Goal: Task Accomplishment & Management: Use online tool/utility

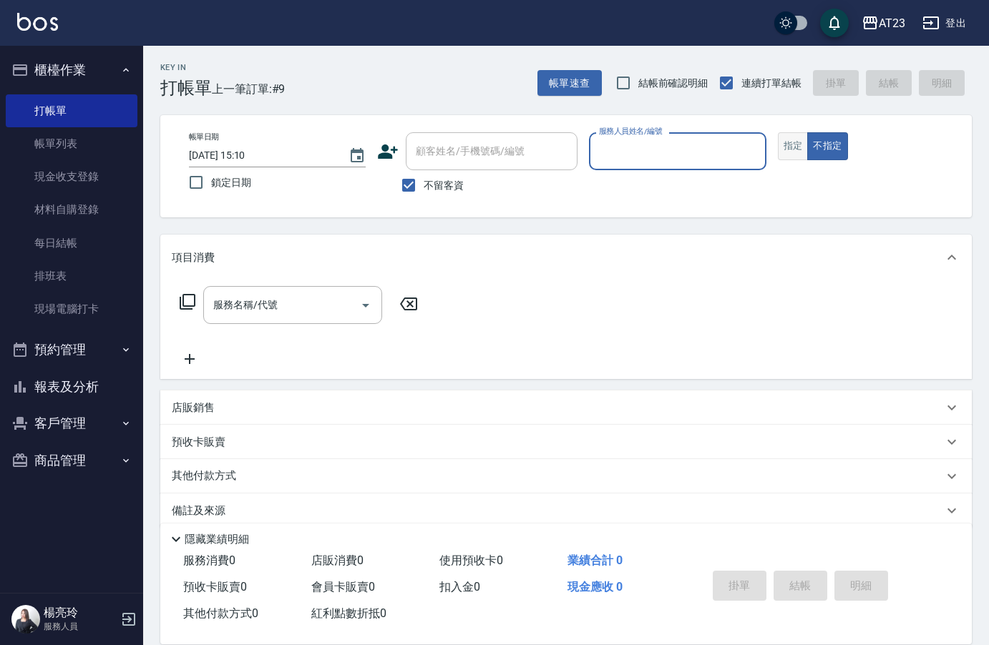
click at [804, 152] on button "指定" at bounding box center [793, 146] width 31 height 28
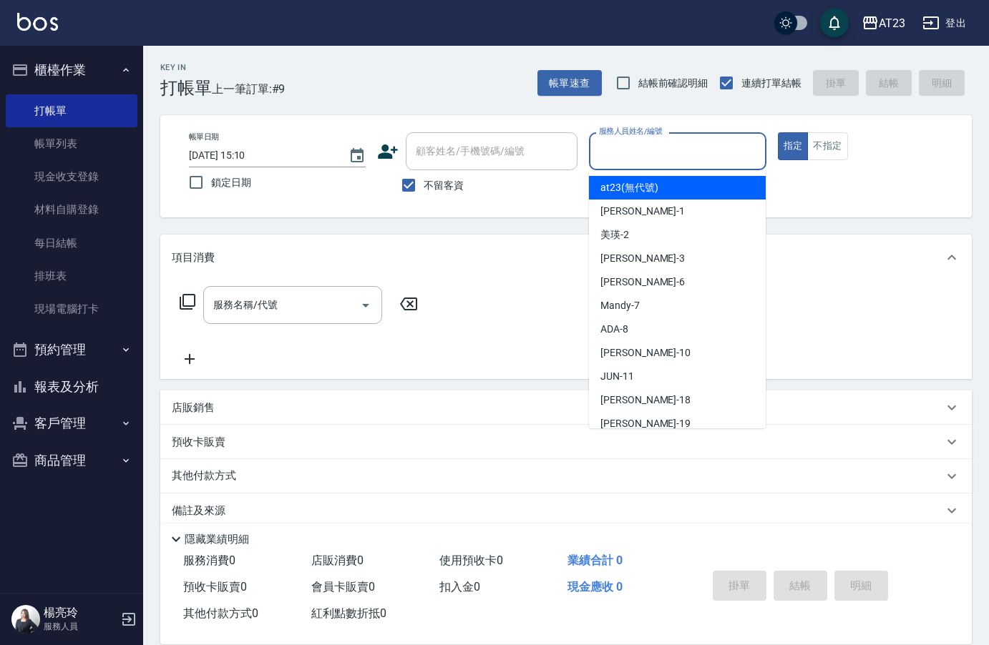
click at [668, 162] on input "服務人員姓名/編號" at bounding box center [677, 151] width 164 height 25
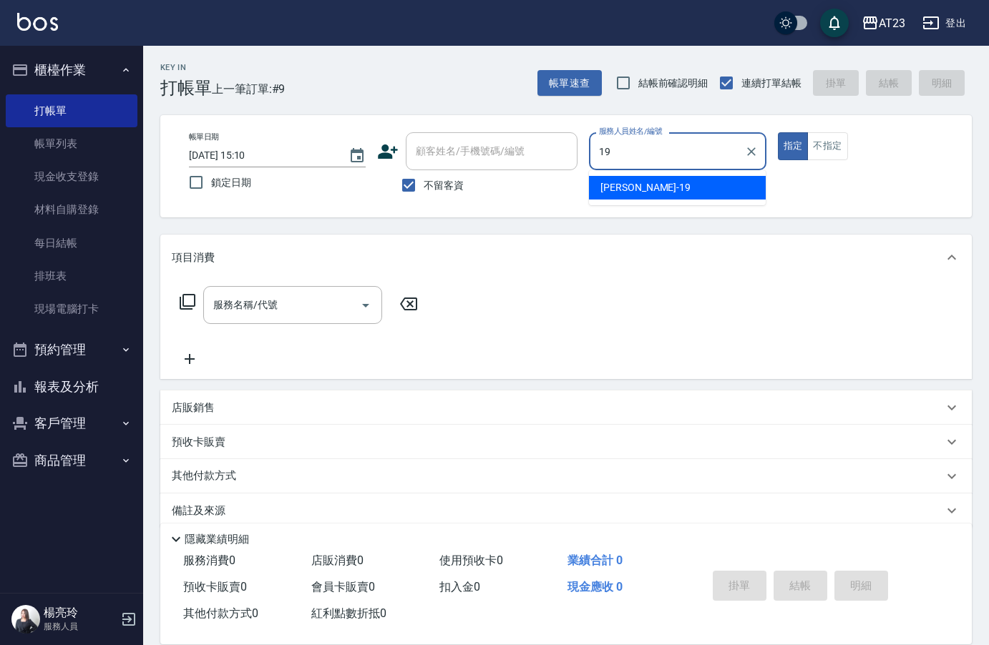
type input "19"
type button "true"
type input "[PERSON_NAME]-19"
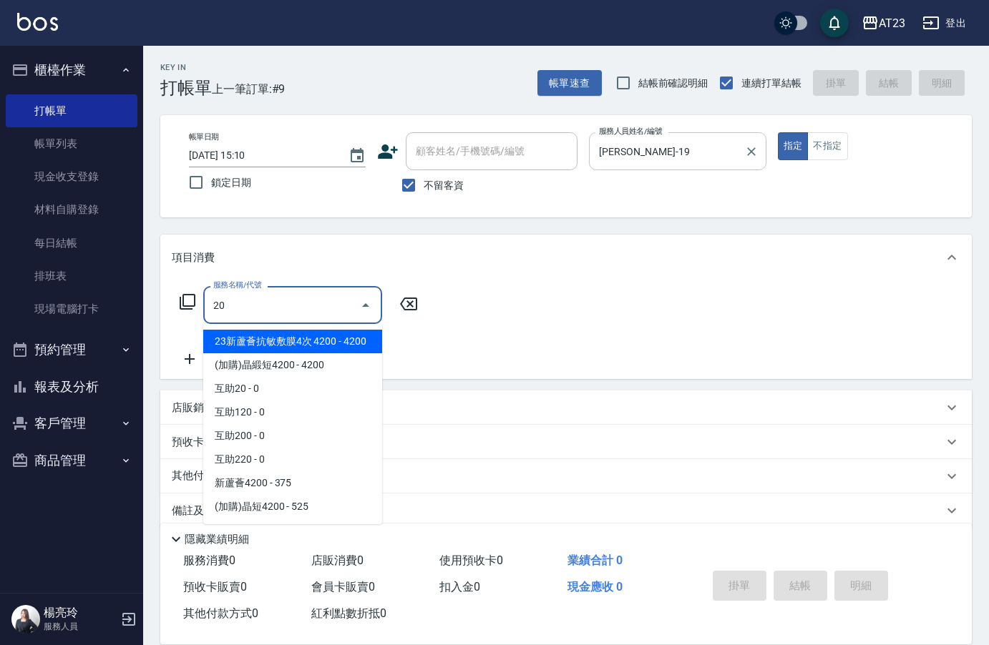
type input "2"
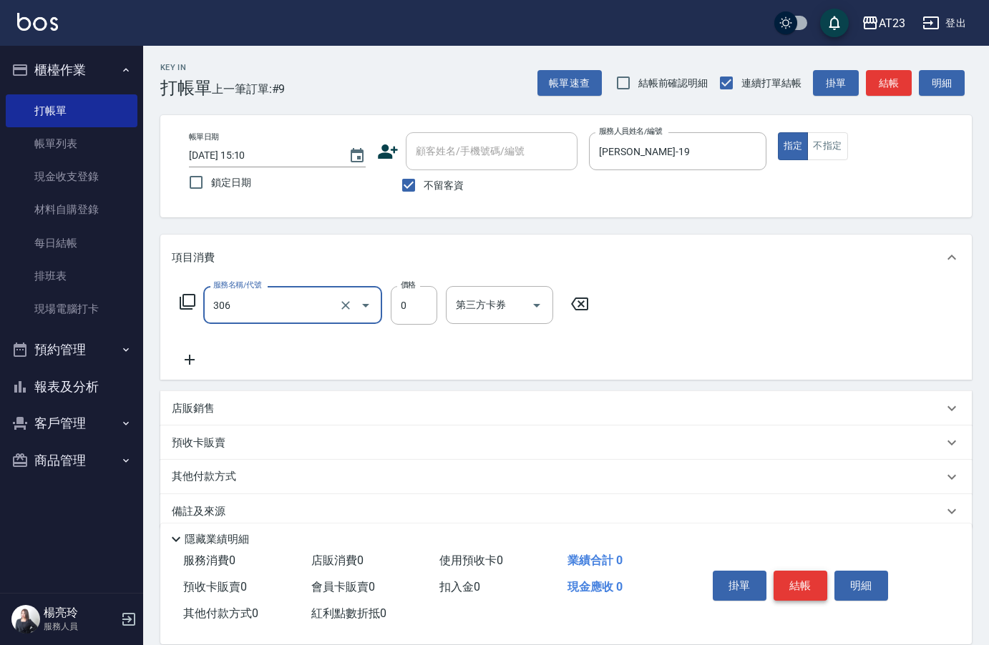
type input "剪髮卡(306)"
click at [800, 579] on button "結帳" at bounding box center [800, 586] width 54 height 30
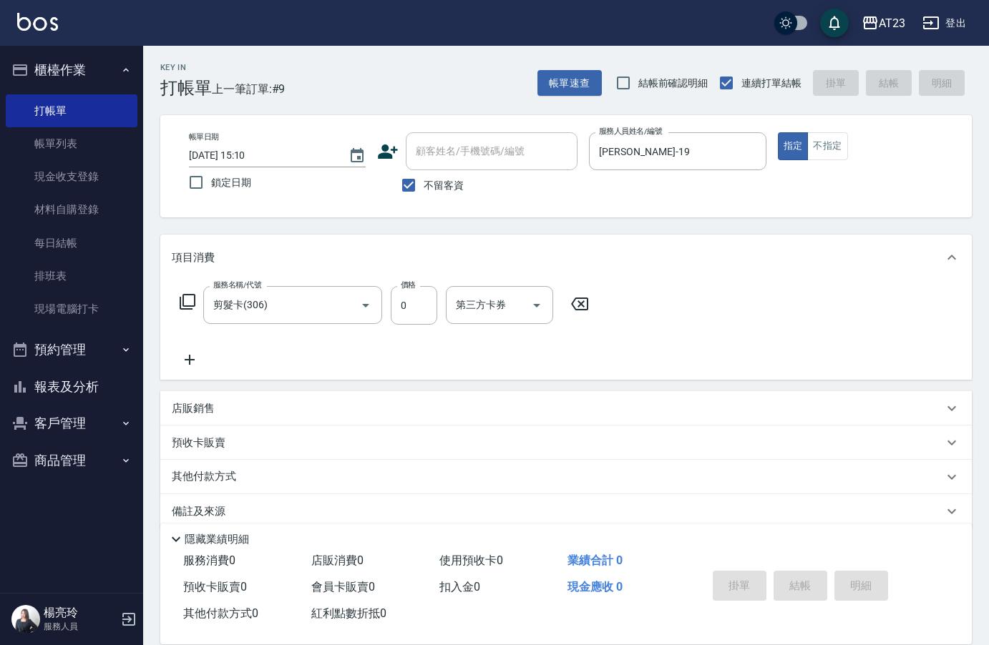
type input "2025/10/06 16:38"
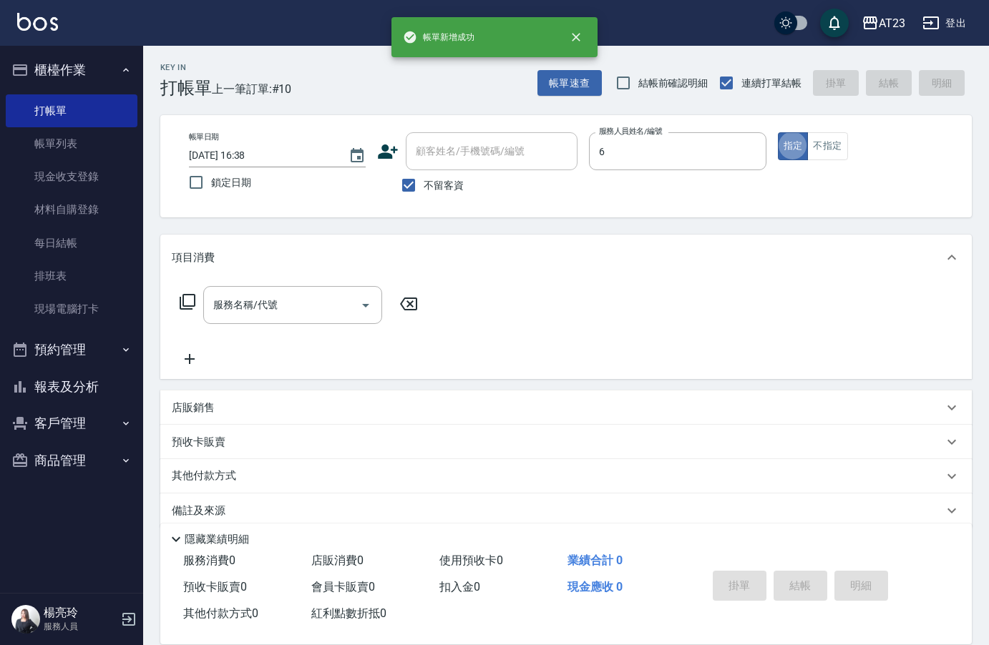
type input "Joann-6"
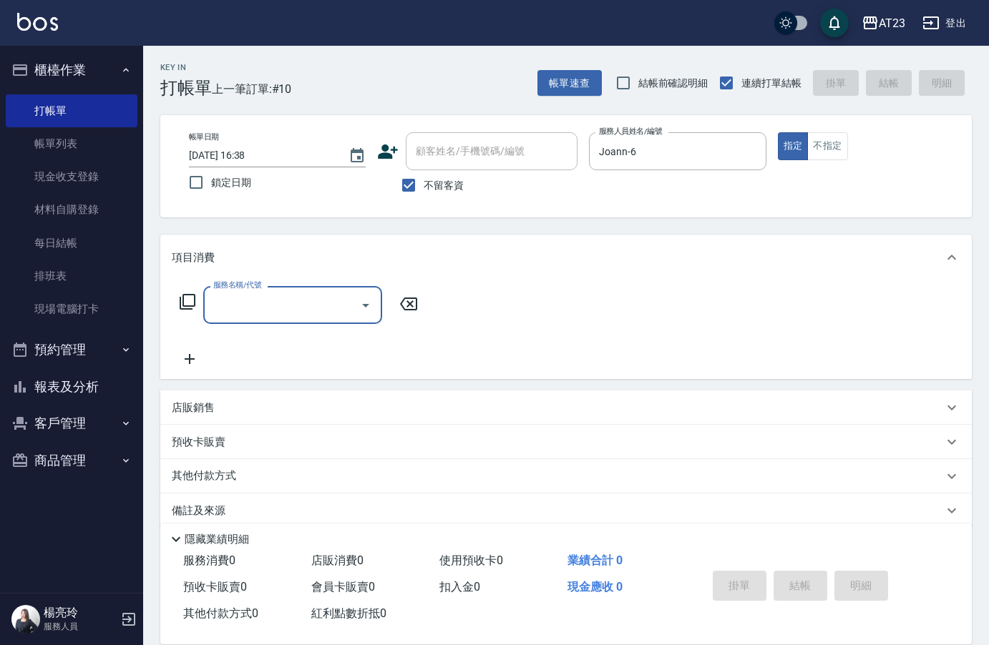
click at [179, 305] on icon at bounding box center [187, 301] width 17 height 17
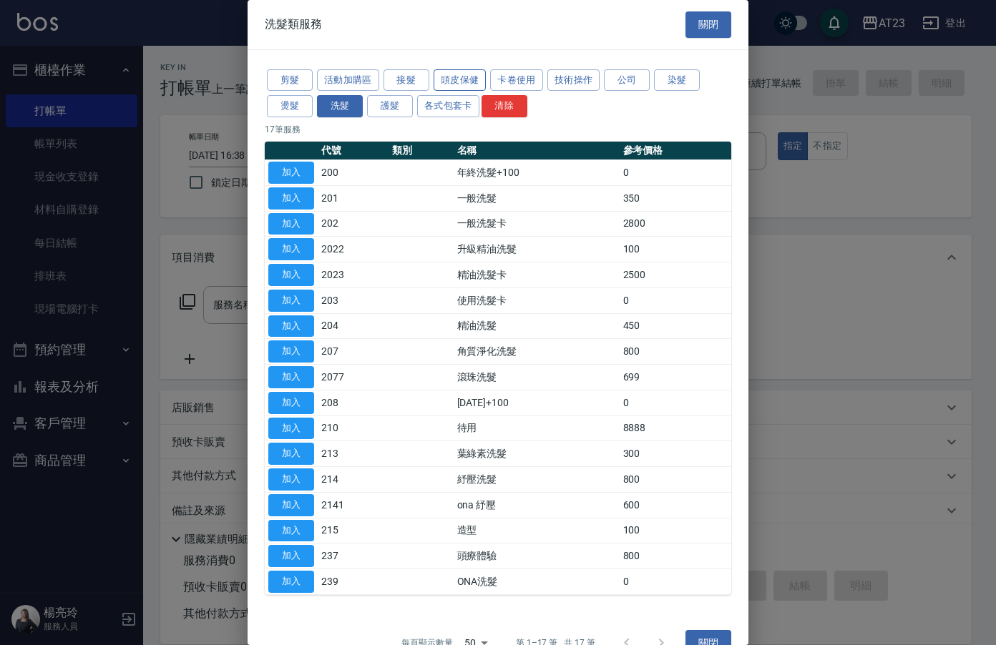
click at [437, 84] on button "頭皮保健" at bounding box center [460, 80] width 53 height 22
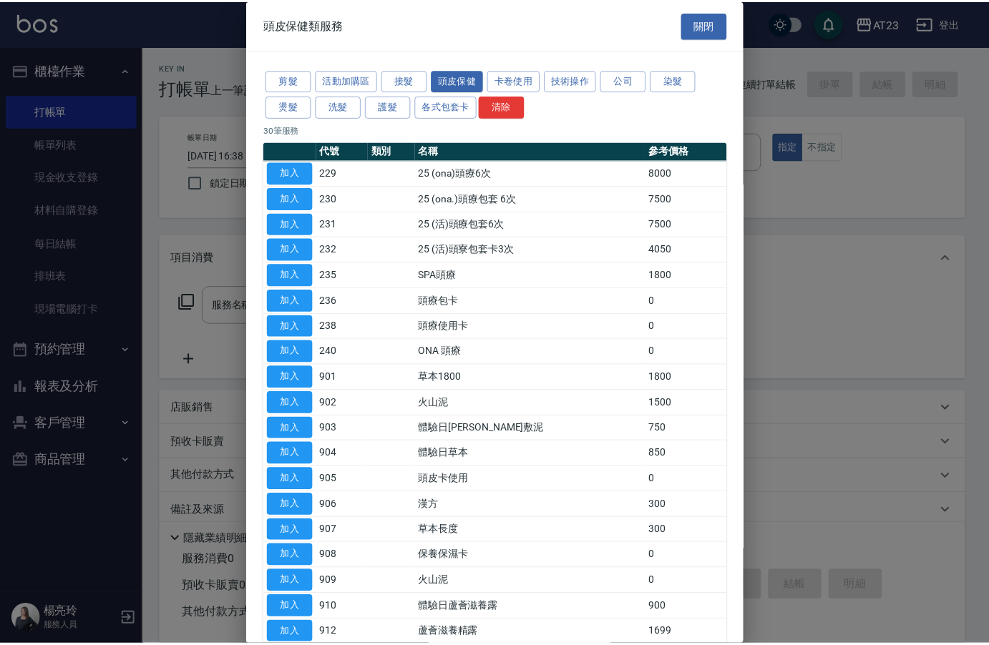
scroll to position [72, 0]
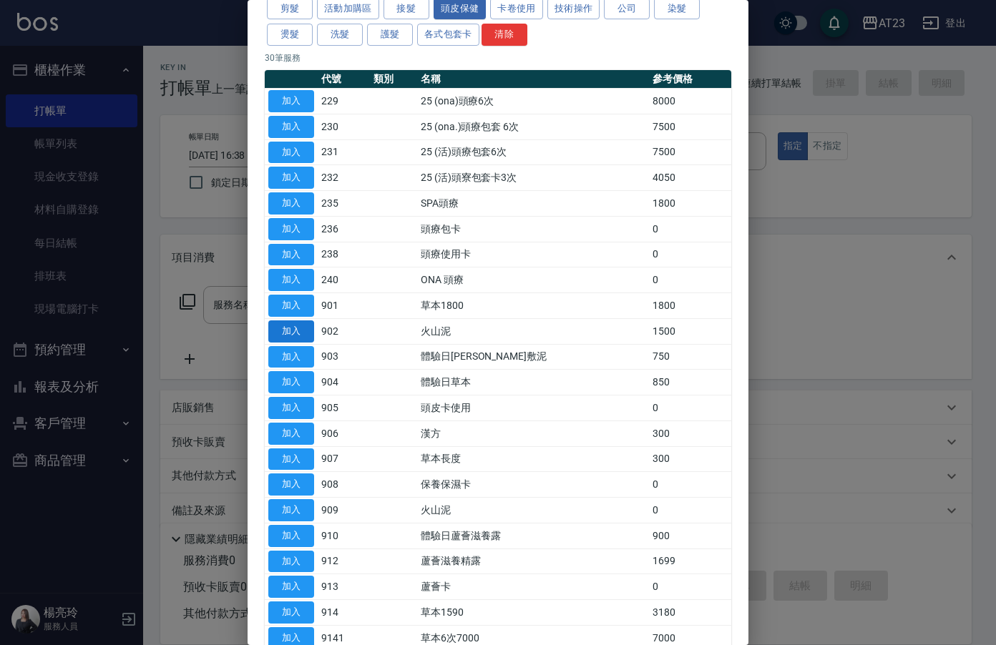
click at [293, 332] on button "加入" at bounding box center [291, 332] width 46 height 22
type input "火山泥(902)"
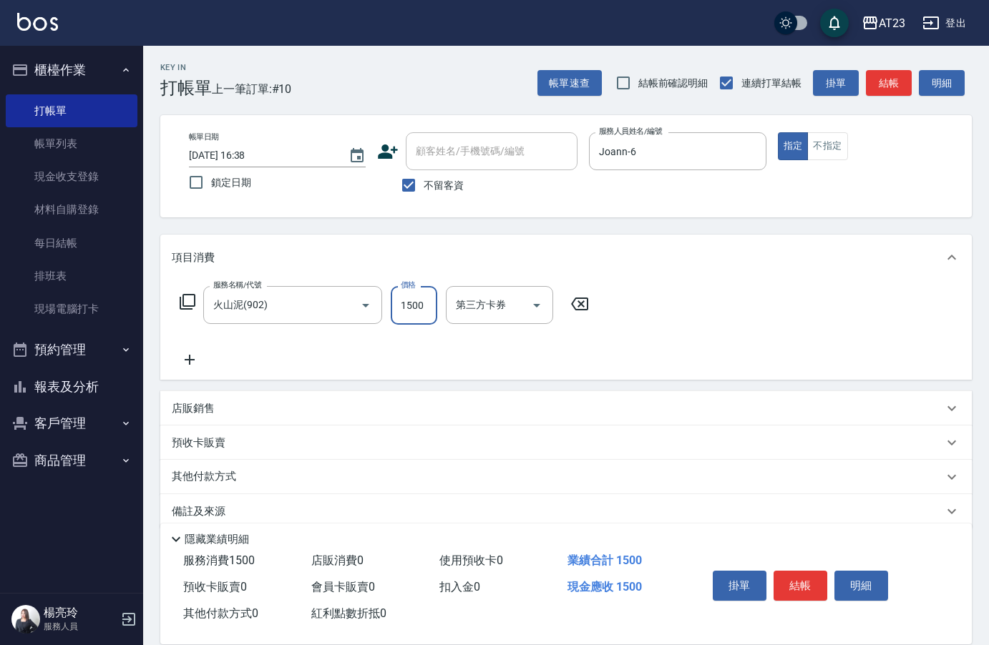
click at [435, 306] on input "1500" at bounding box center [414, 305] width 47 height 39
type input "1390"
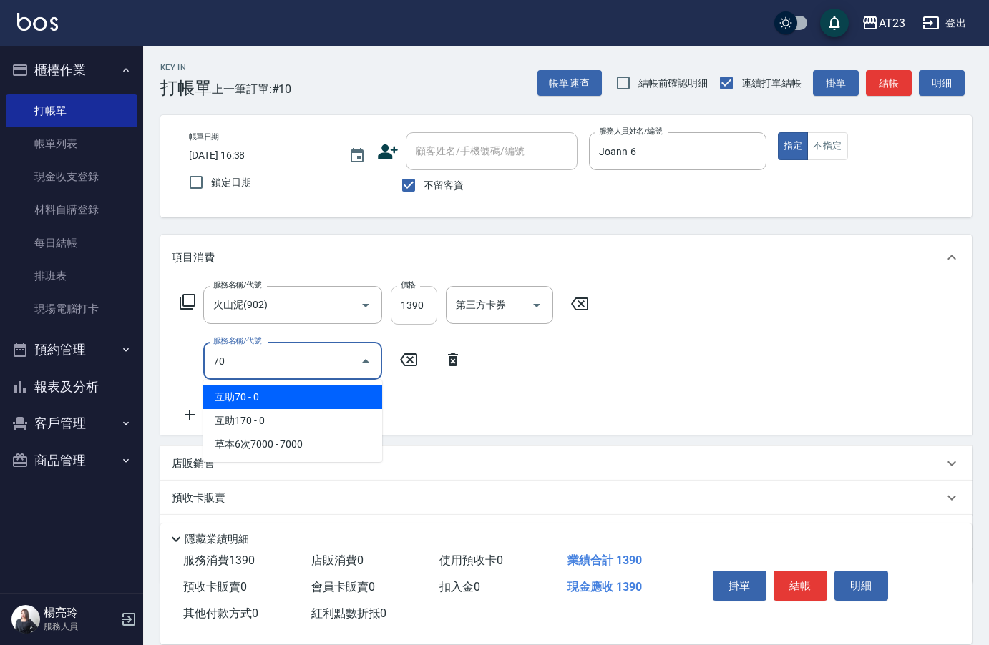
type input "7"
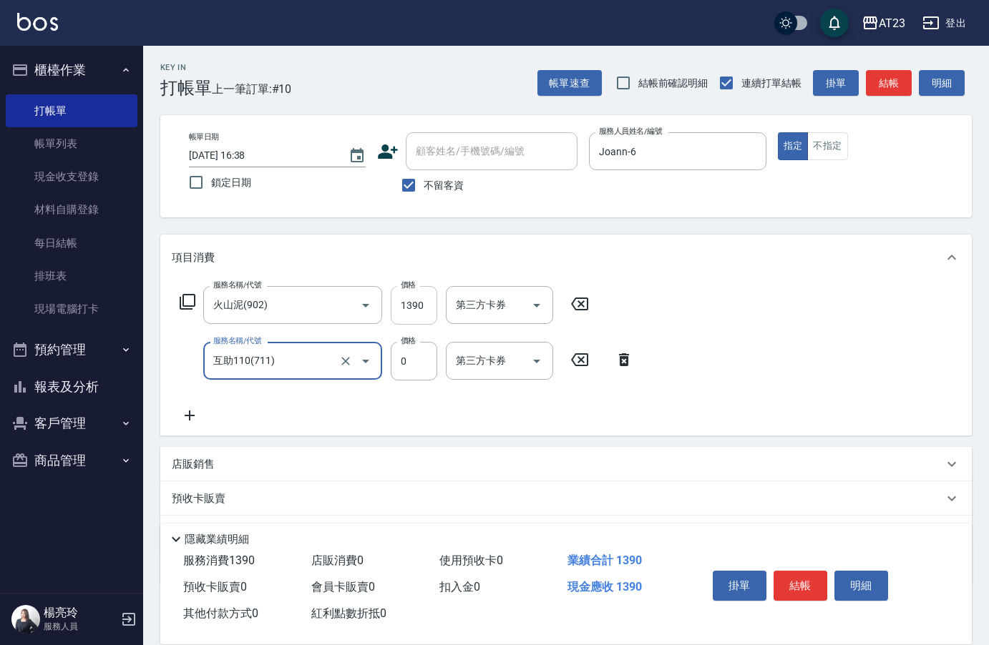
type input "互助110(711)"
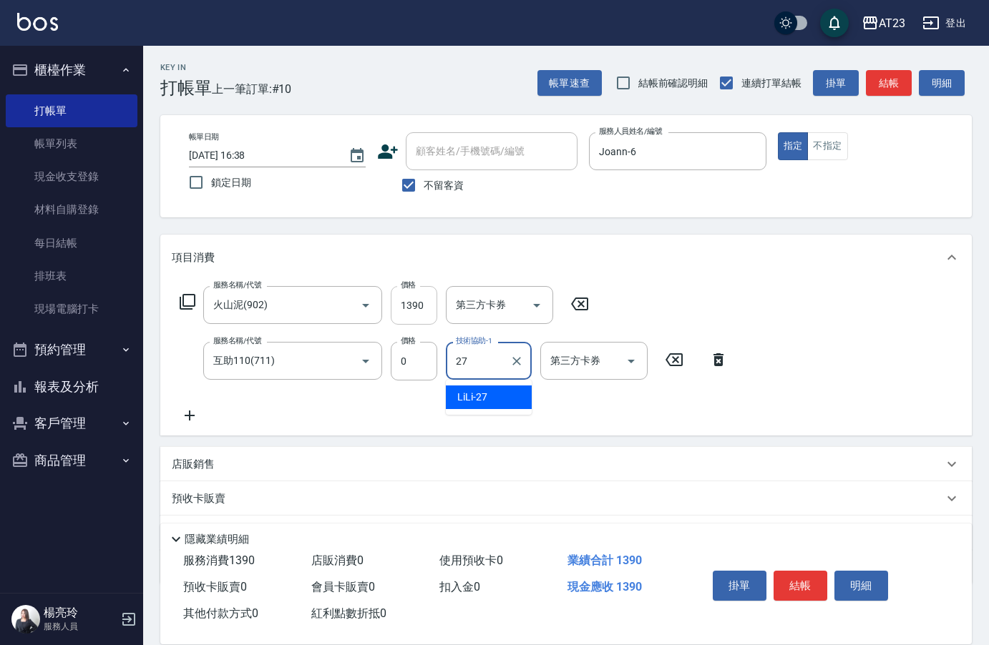
type input "LiLi-27"
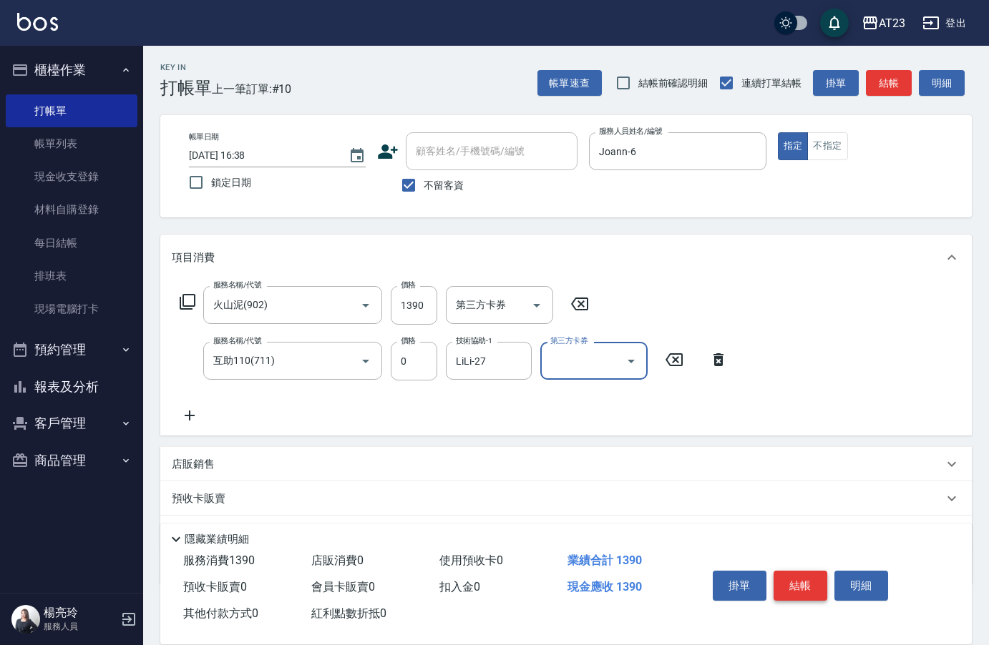
click at [806, 584] on button "結帳" at bounding box center [800, 586] width 54 height 30
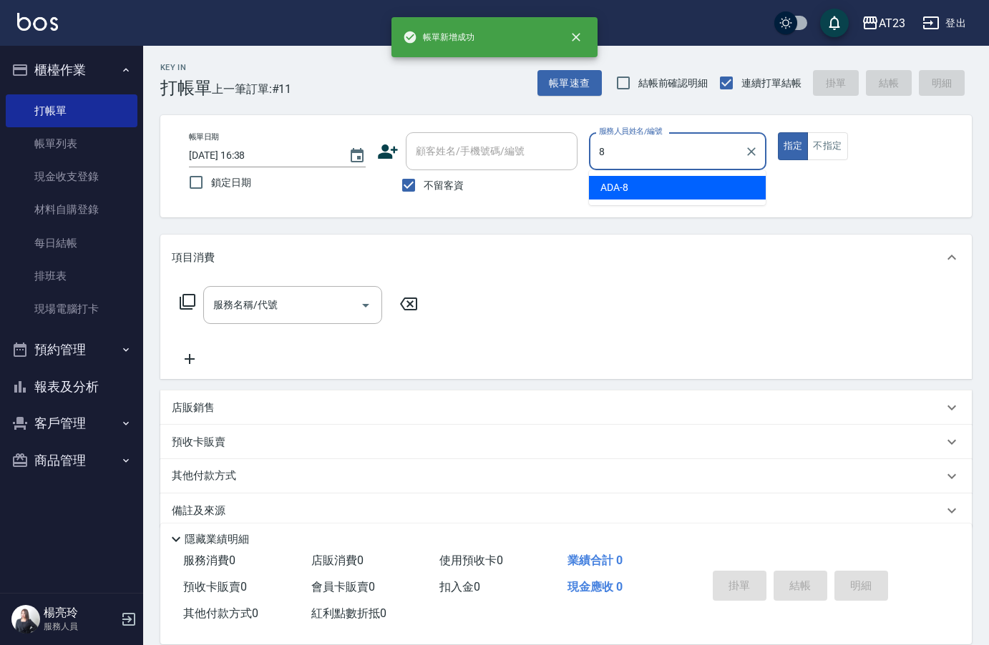
type input "ADA-8"
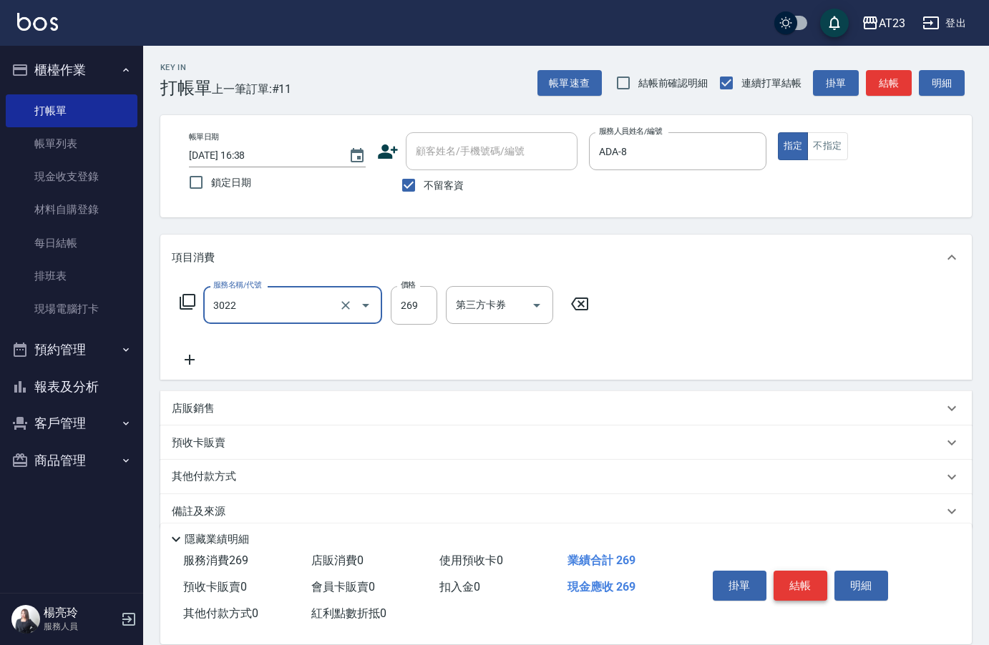
type input "(活動)造型剪(3022)"
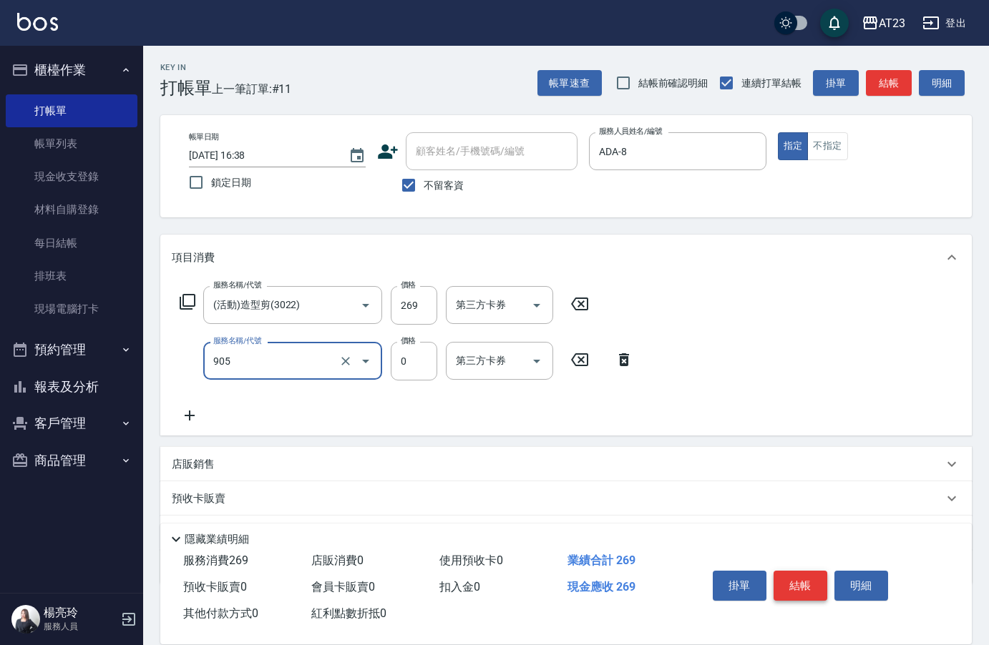
type input "頭皮卡使用(905)"
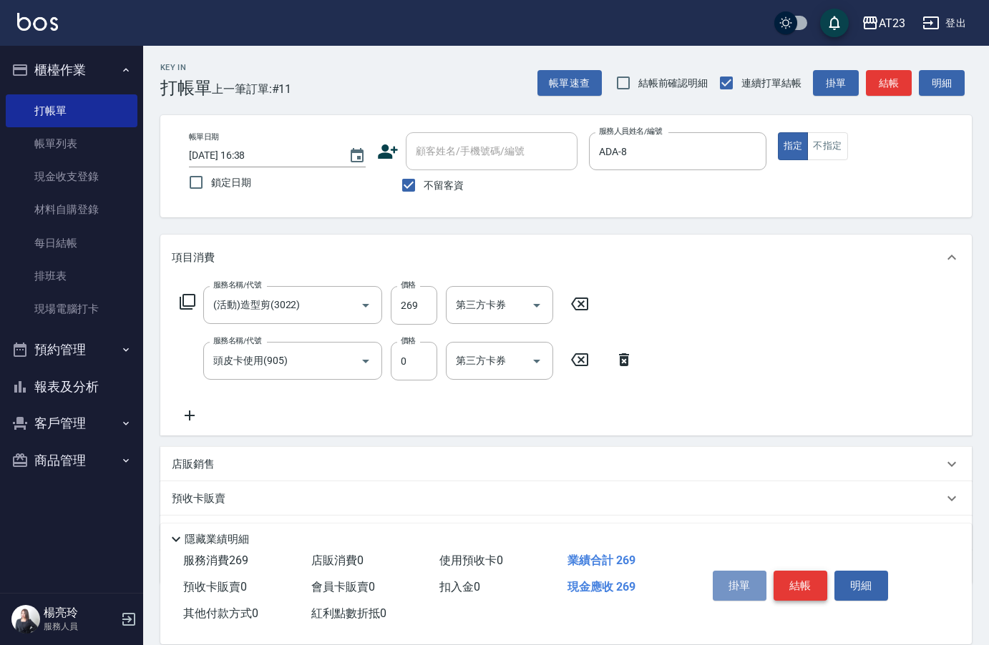
drag, startPoint x: 763, startPoint y: 567, endPoint x: 787, endPoint y: 576, distance: 25.8
click at [776, 572] on div "掛單 結帳 明細" at bounding box center [800, 587] width 187 height 45
click at [787, 576] on button "結帳" at bounding box center [800, 586] width 54 height 30
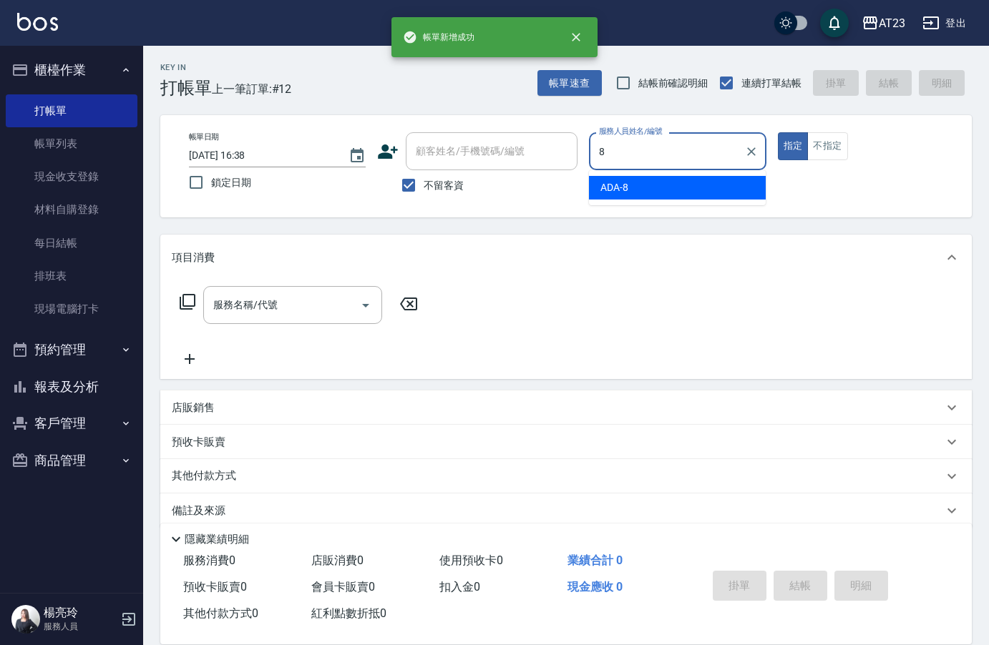
type input "ADA-8"
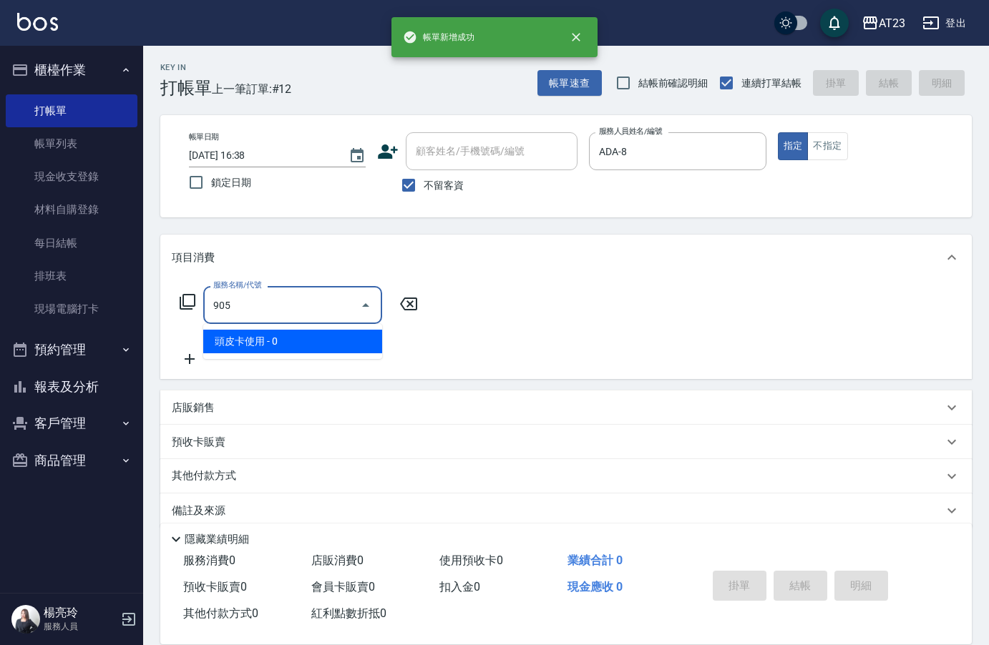
type input "頭皮卡使用(905)"
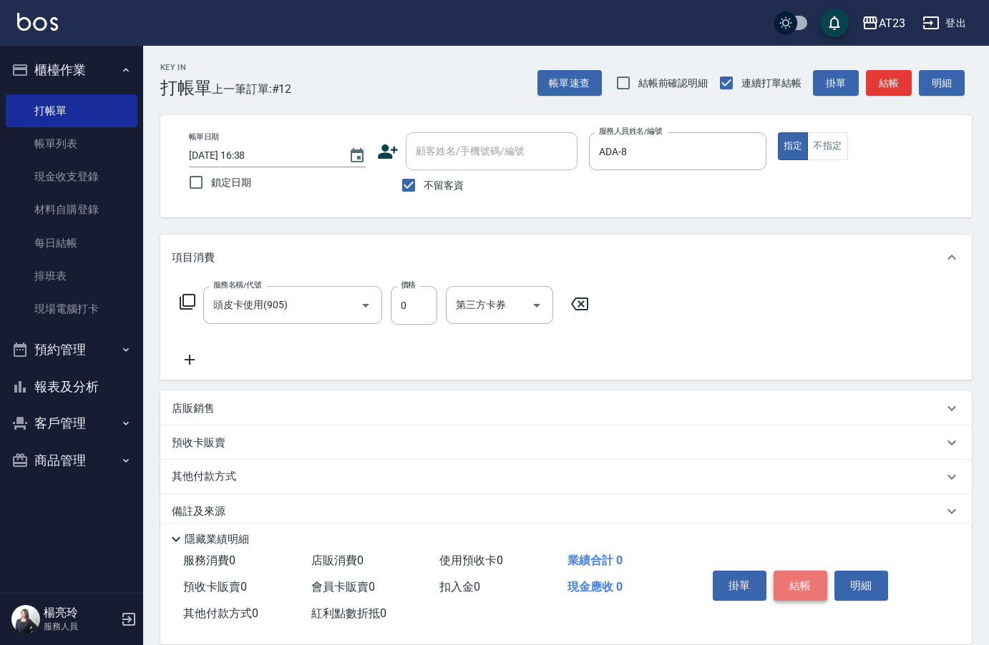
click at [801, 587] on button "結帳" at bounding box center [800, 586] width 54 height 30
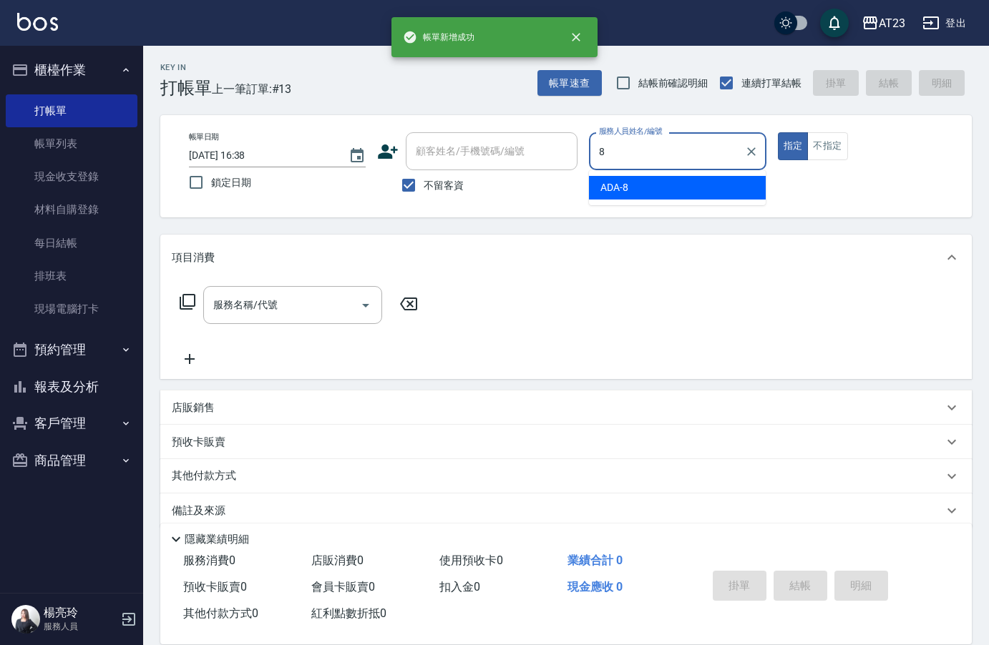
type input "ADA-8"
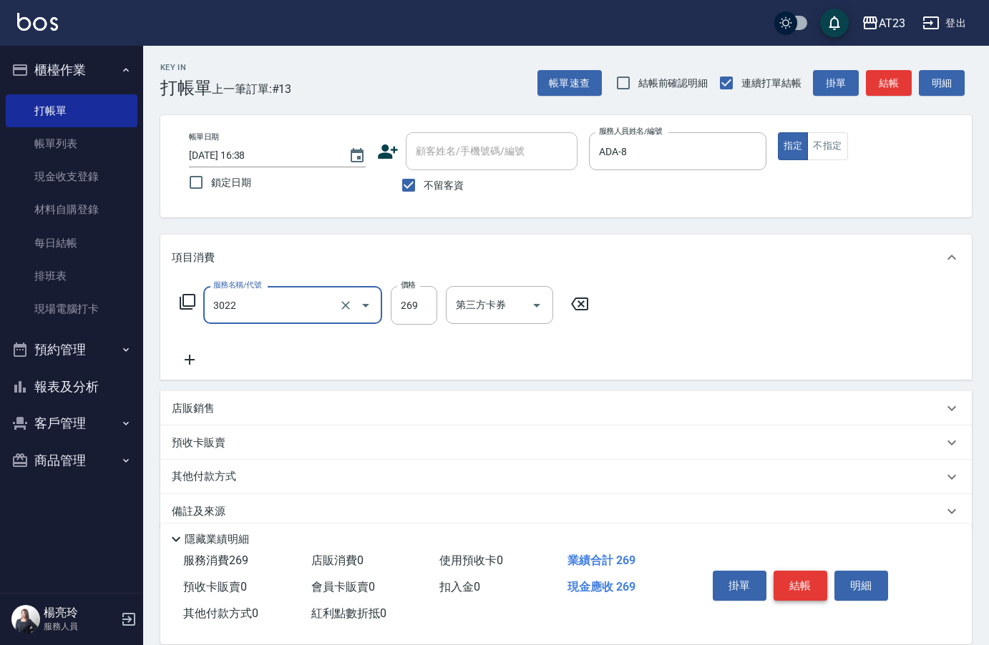
type input "(活動)造型剪(3022)"
type input "270"
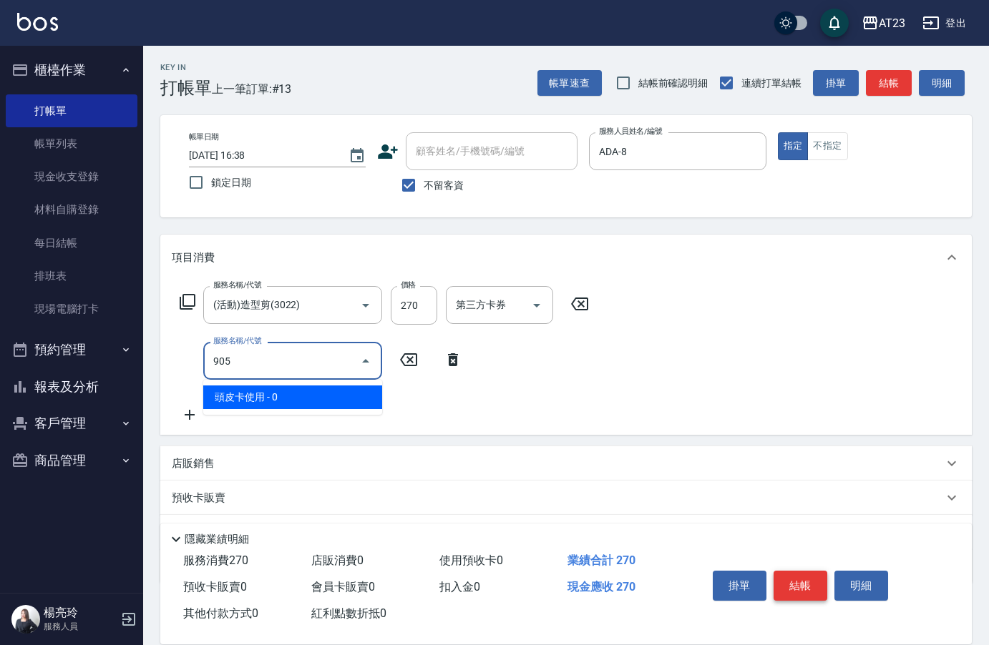
type input "頭皮卡使用(905)"
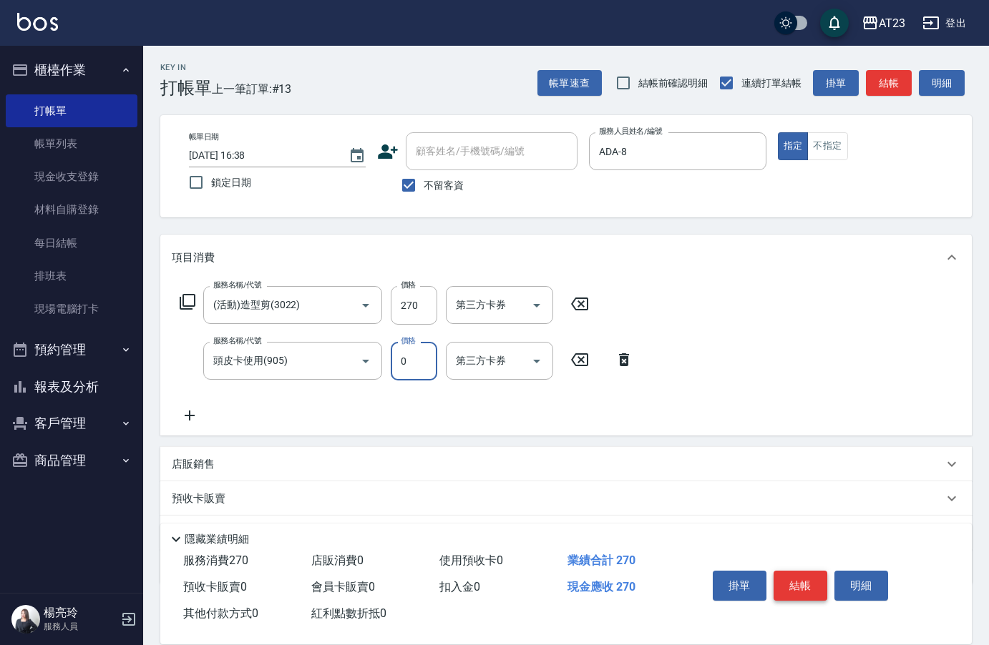
click at [801, 587] on button "結帳" at bounding box center [800, 586] width 54 height 30
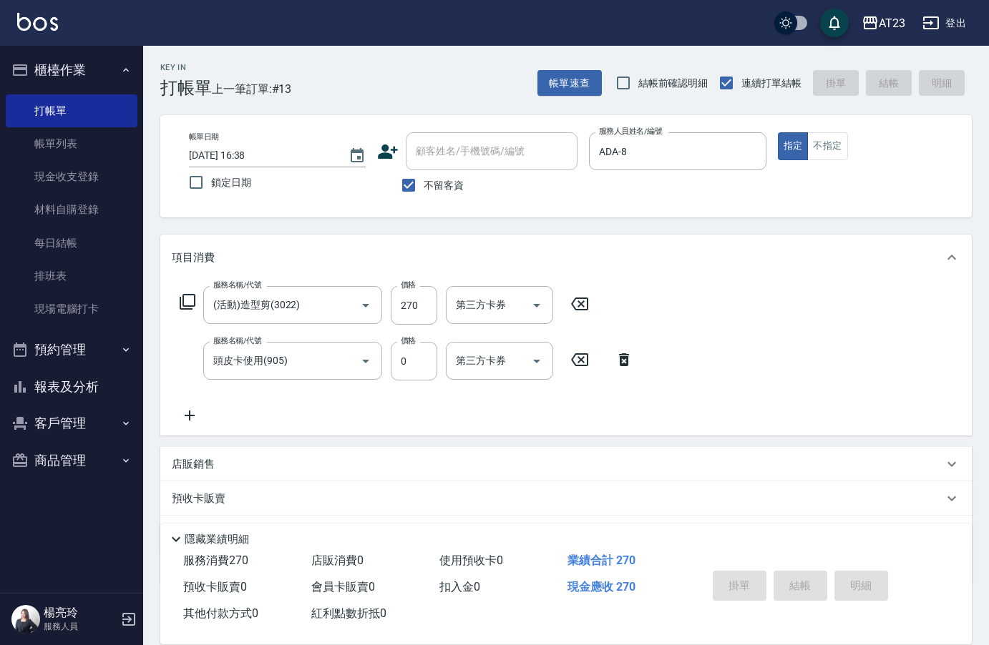
type input "2025/10/06 16:39"
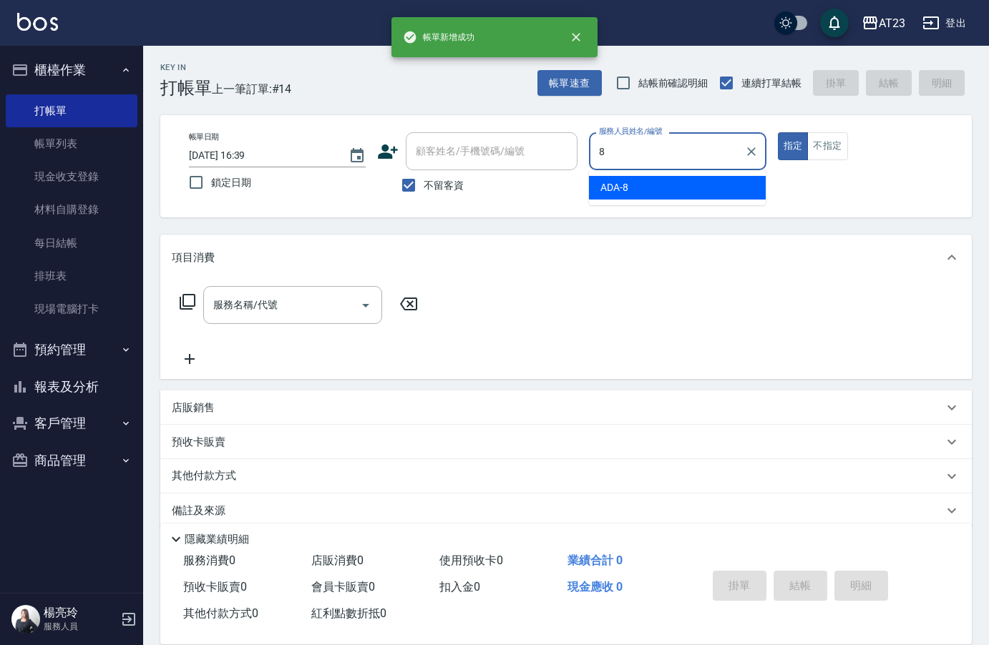
type input "ADA-8"
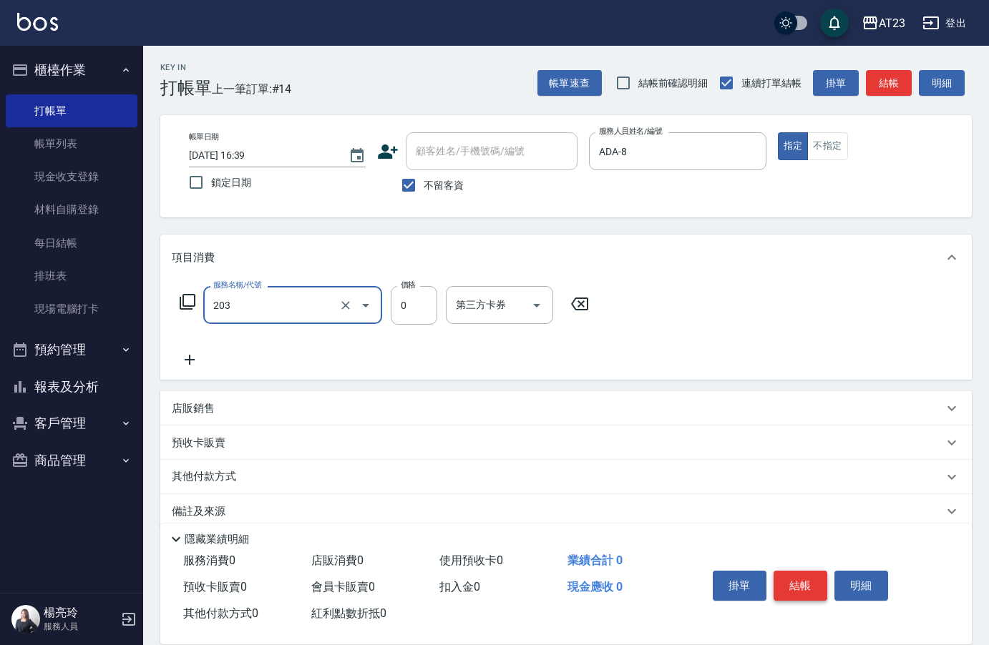
type input "使用洗髮卡(203)"
click at [801, 587] on button "結帳" at bounding box center [800, 586] width 54 height 30
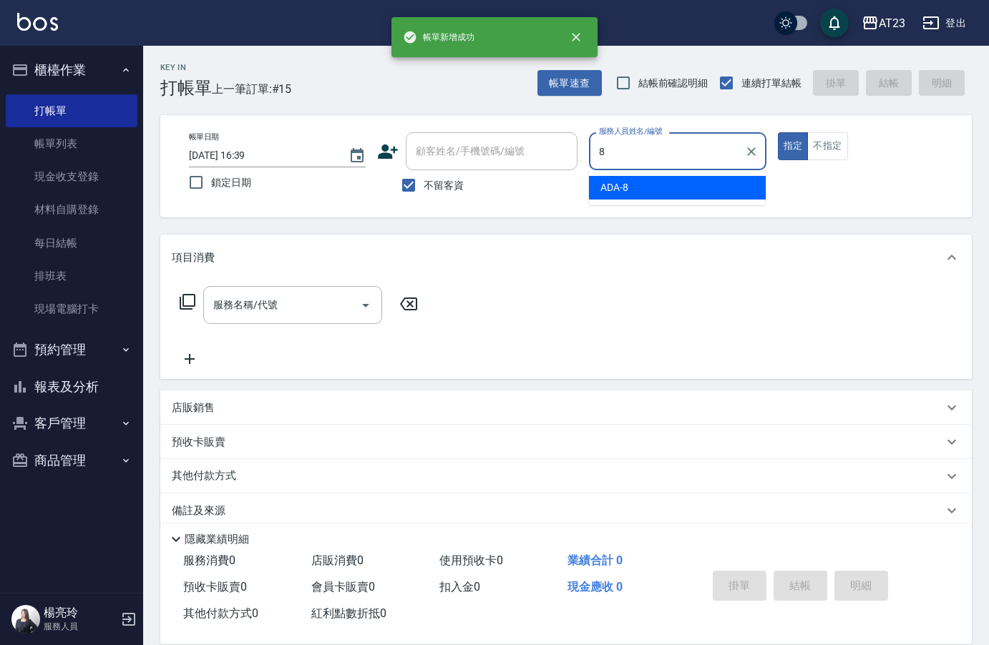
type input "ADA-8"
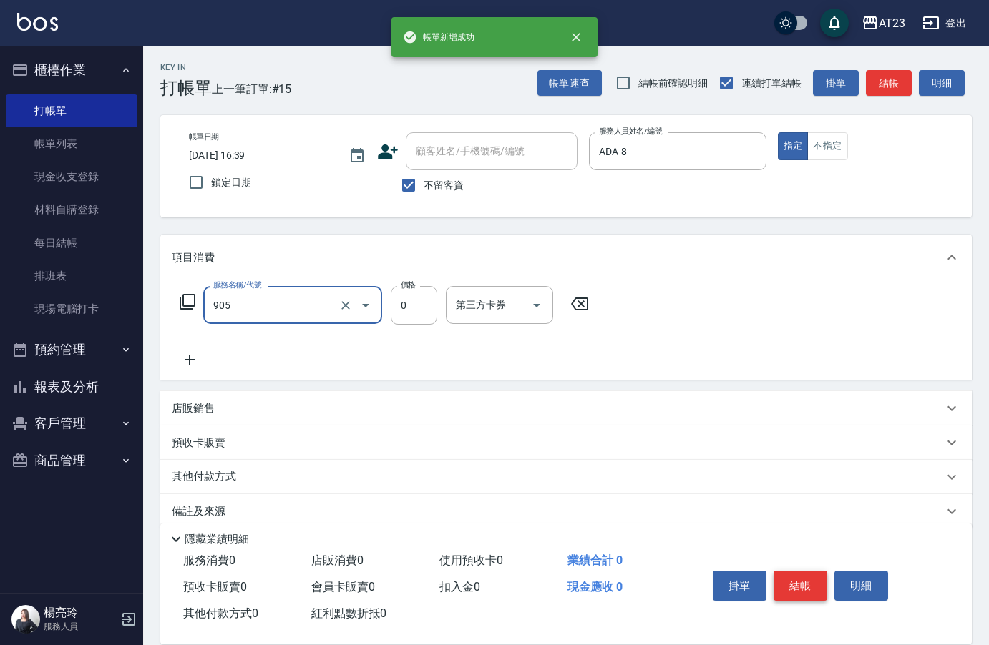
type input "頭皮卡使用(905)"
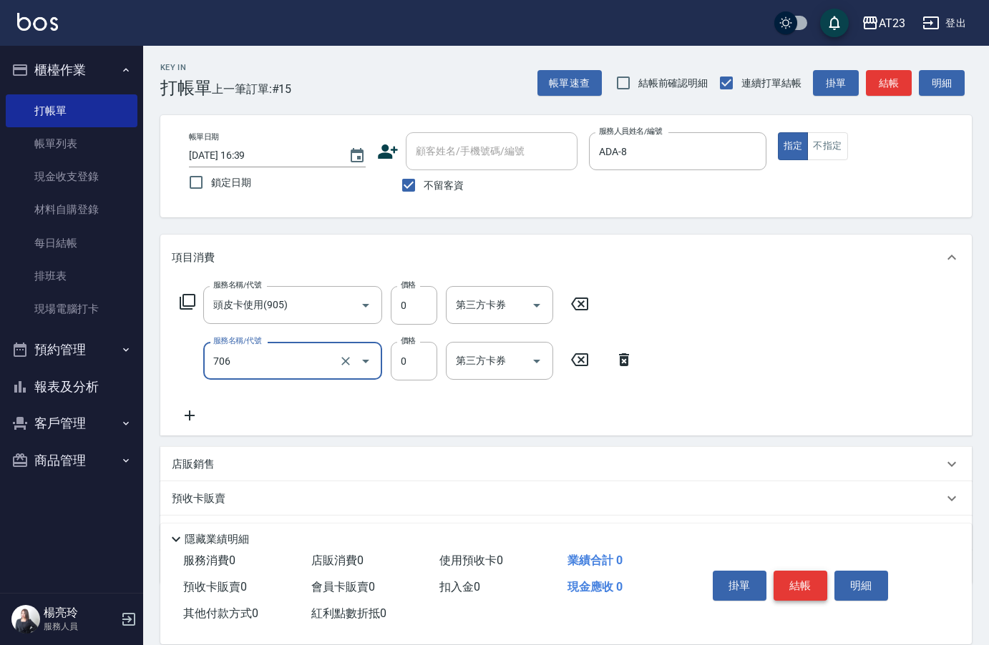
type input "互助60(706)"
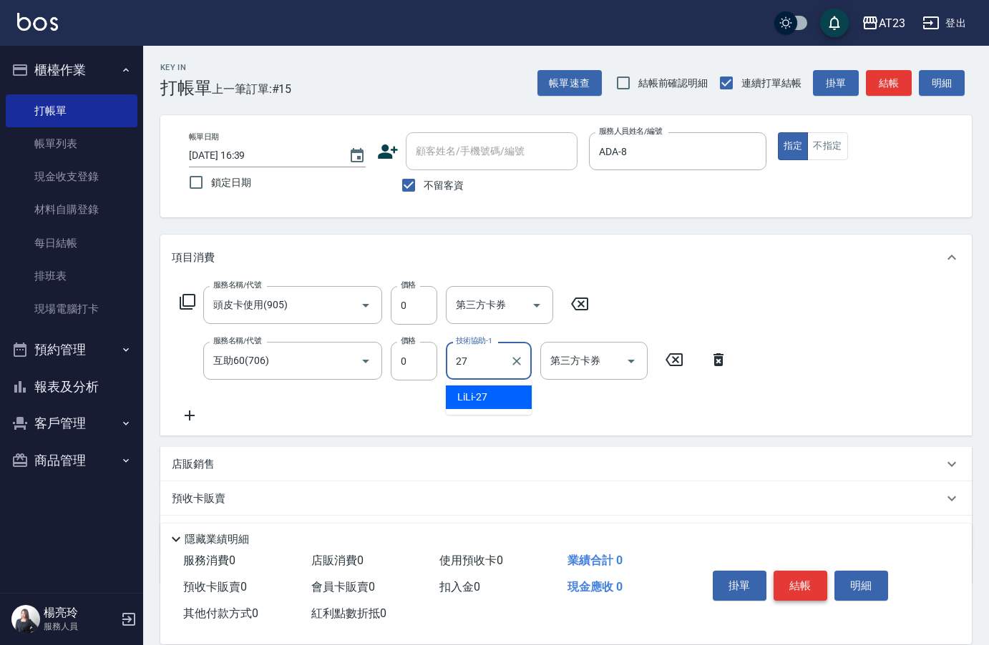
type input "LiLi-27"
click at [801, 587] on button "結帳" at bounding box center [800, 586] width 54 height 30
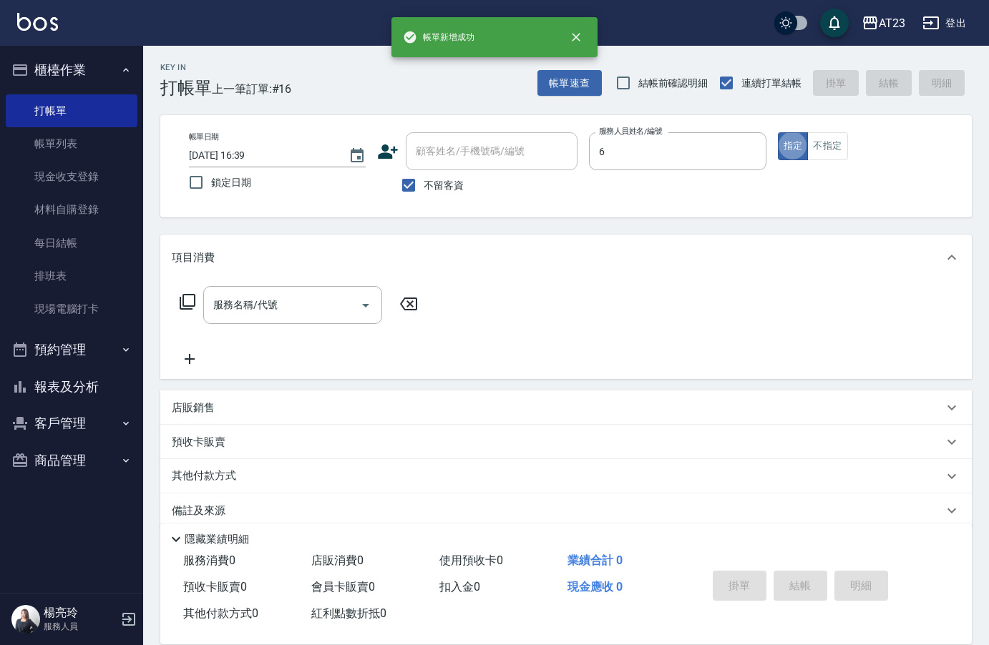
type input "Joann-6"
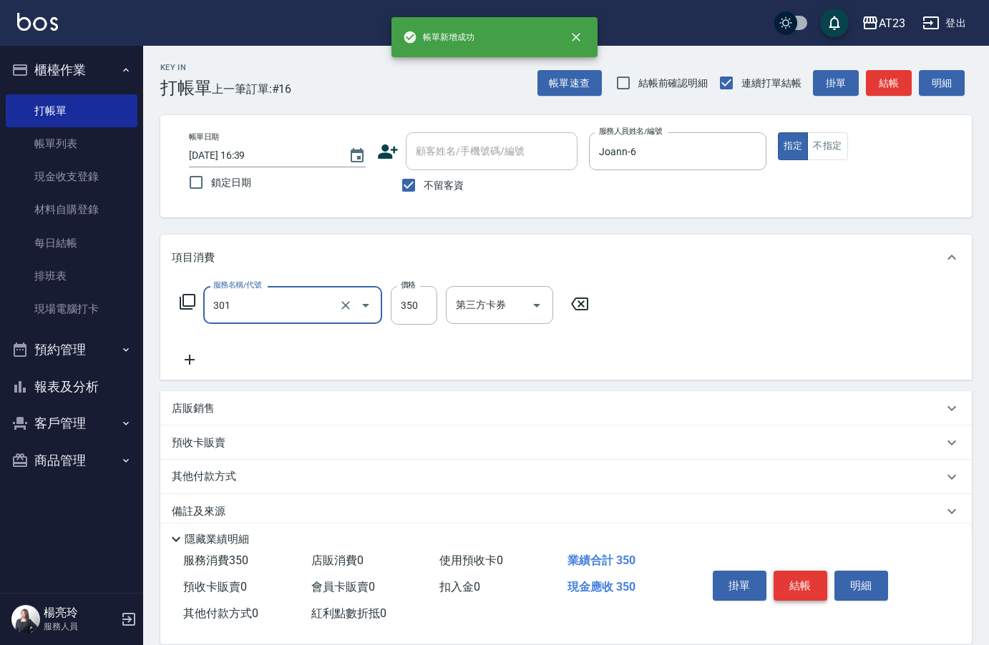
type input "造型剪髮(301)"
click at [801, 587] on button "結帳" at bounding box center [800, 586] width 54 height 30
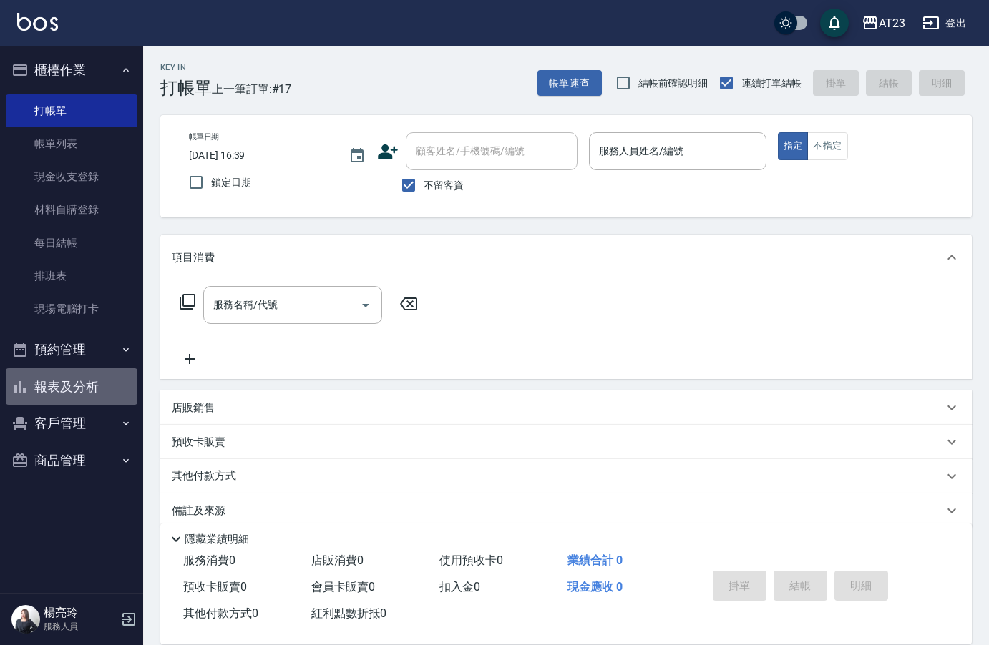
click at [40, 381] on button "報表及分析" at bounding box center [72, 387] width 132 height 37
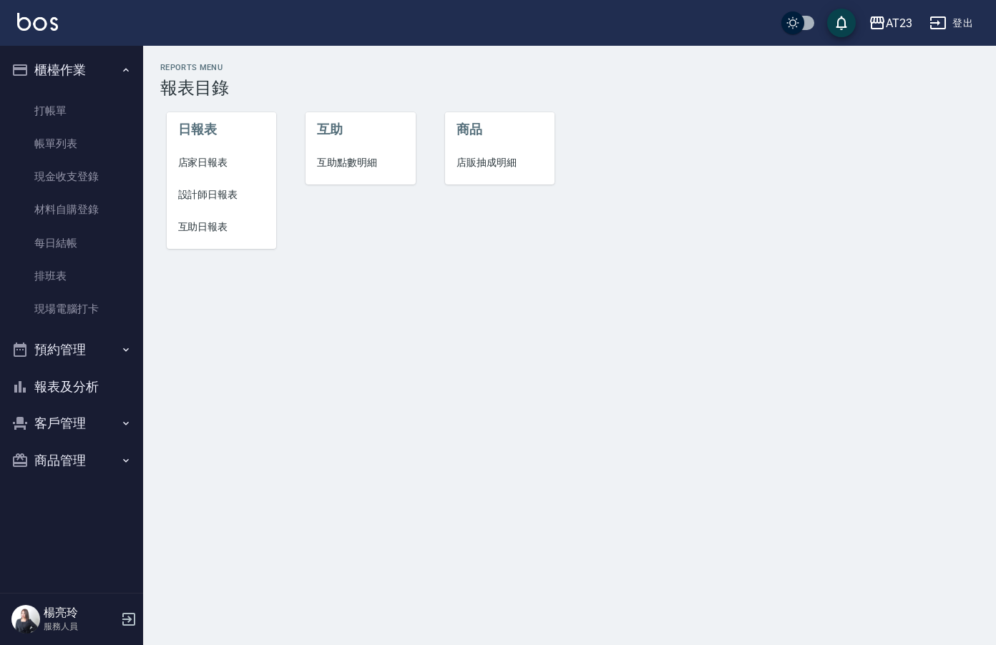
click at [214, 155] on li "店家日報表" at bounding box center [222, 163] width 110 height 32
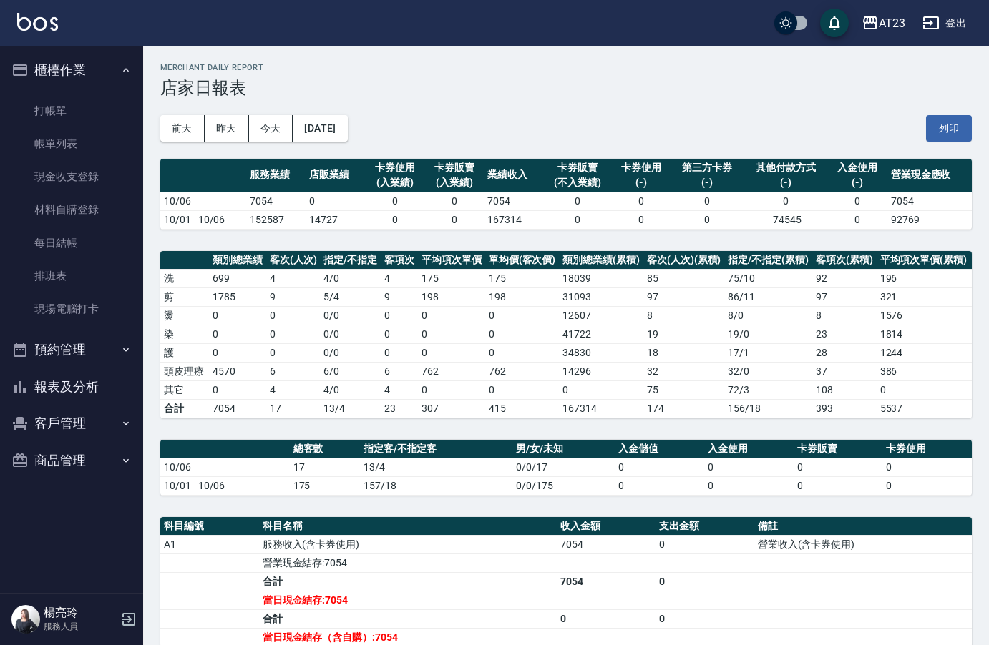
drag, startPoint x: 958, startPoint y: 123, endPoint x: 59, endPoint y: 560, distance: 999.7
click at [958, 123] on button "列印" at bounding box center [949, 128] width 46 height 26
click at [64, 381] on button "報表及分析" at bounding box center [72, 387] width 132 height 37
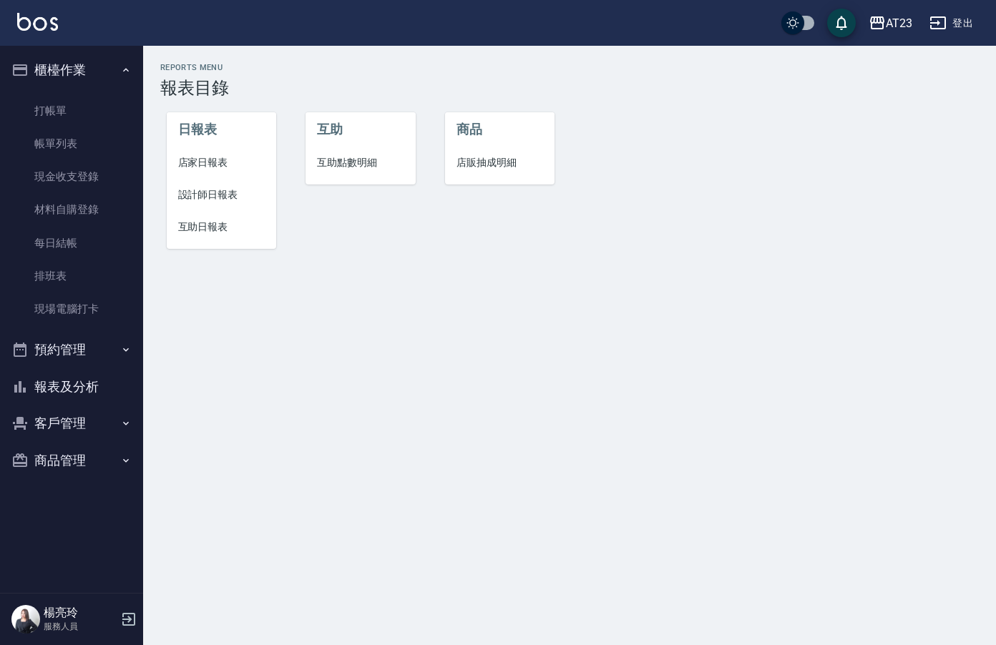
click at [215, 192] on span "設計師日報表" at bounding box center [221, 194] width 87 height 15
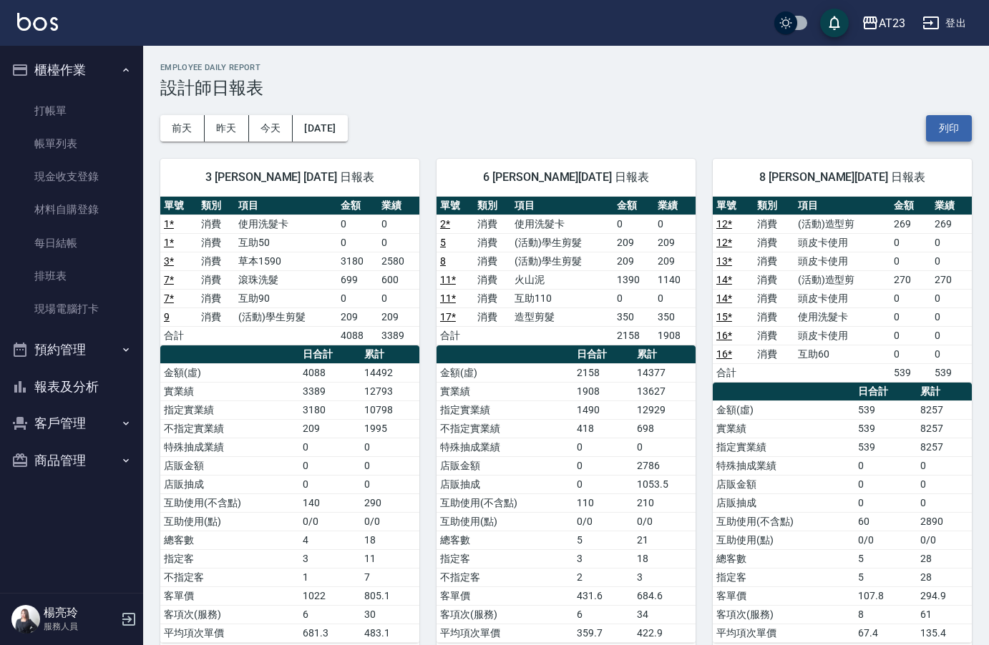
click at [949, 135] on button "列印" at bounding box center [949, 128] width 46 height 26
click at [52, 396] on button "報表及分析" at bounding box center [72, 387] width 132 height 37
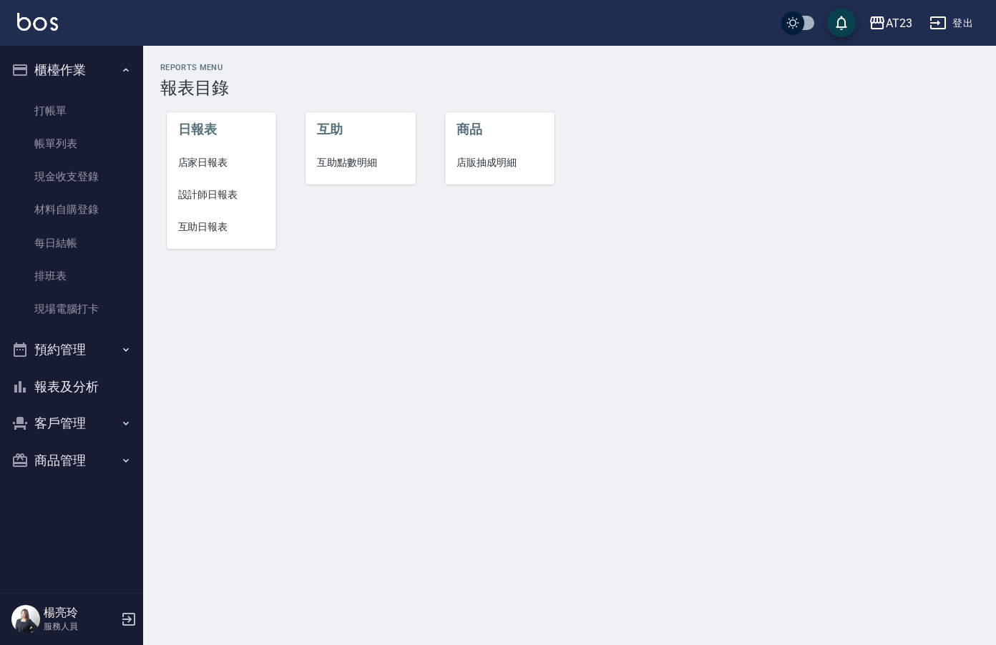
click at [235, 225] on span "互助日報表" at bounding box center [221, 227] width 87 height 15
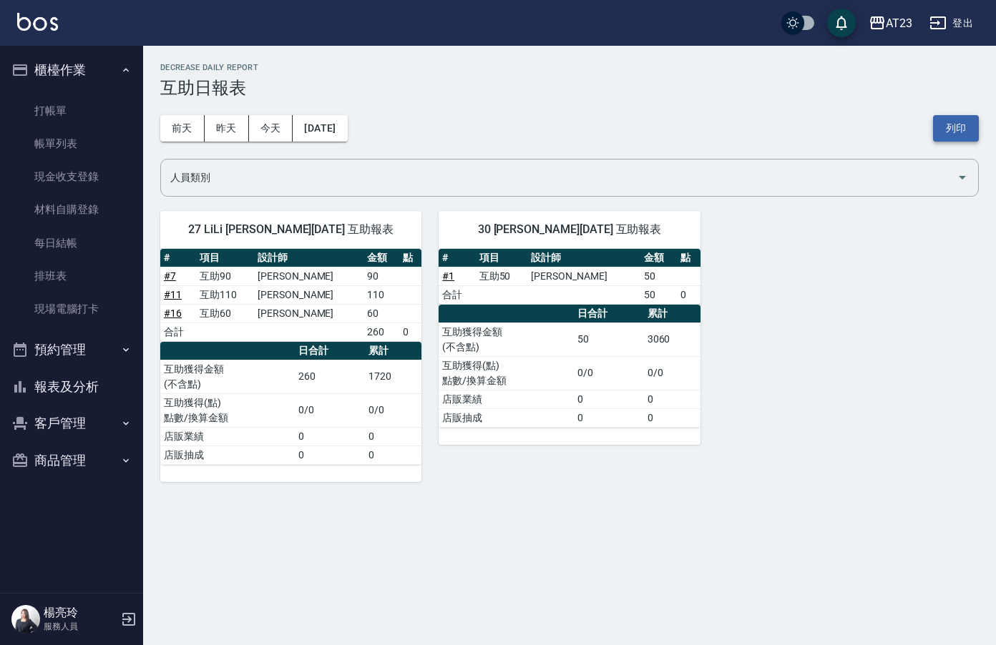
click at [955, 127] on button "列印" at bounding box center [956, 128] width 46 height 26
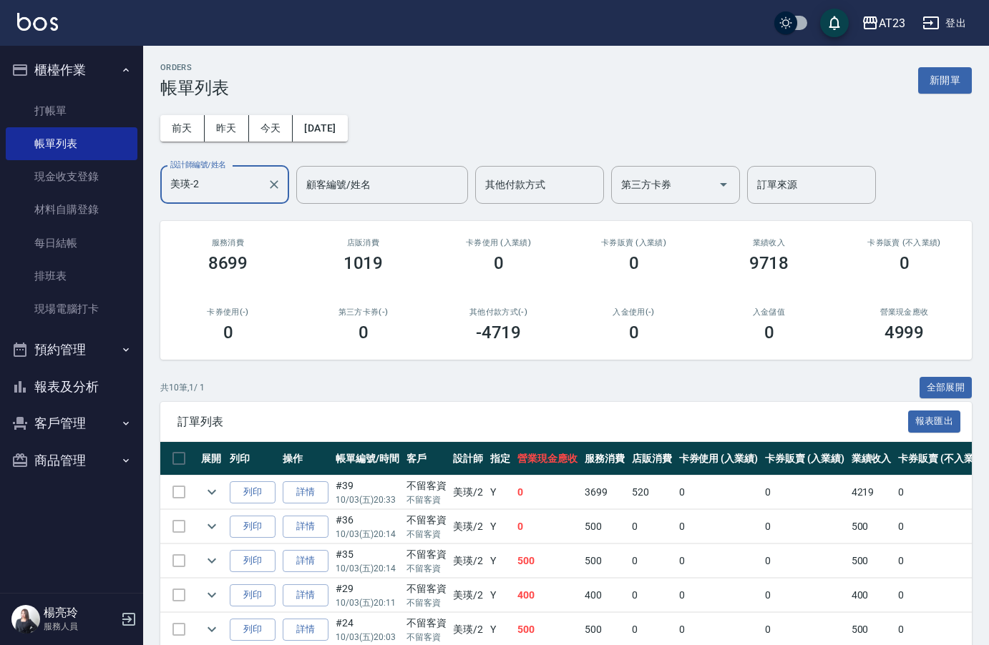
scroll to position [240, 0]
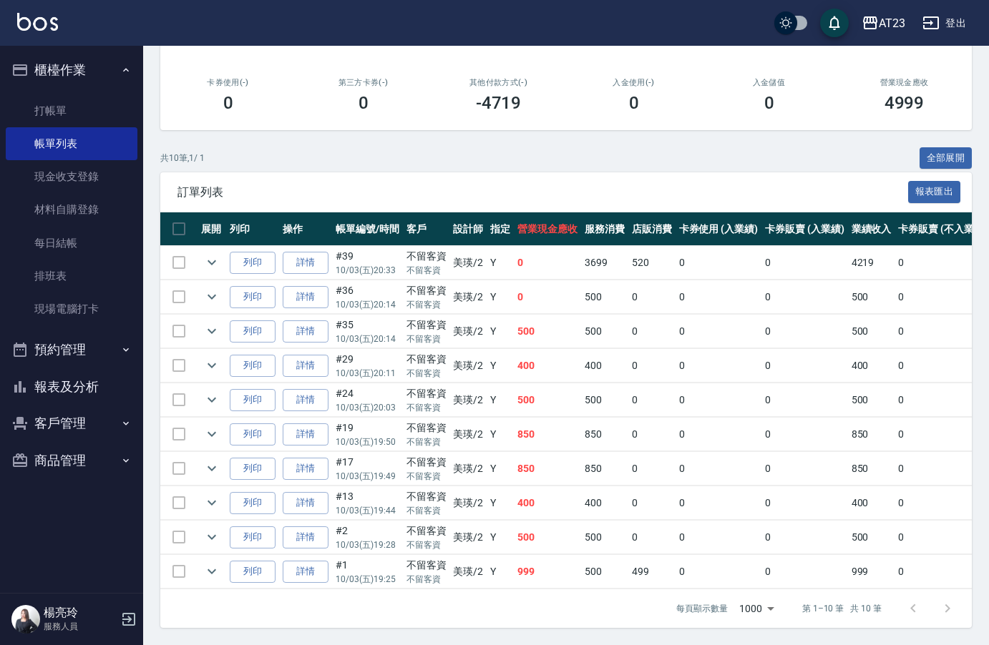
drag, startPoint x: 74, startPoint y: 377, endPoint x: 59, endPoint y: 367, distance: 17.5
click at [74, 377] on button "報表及分析" at bounding box center [72, 387] width 132 height 37
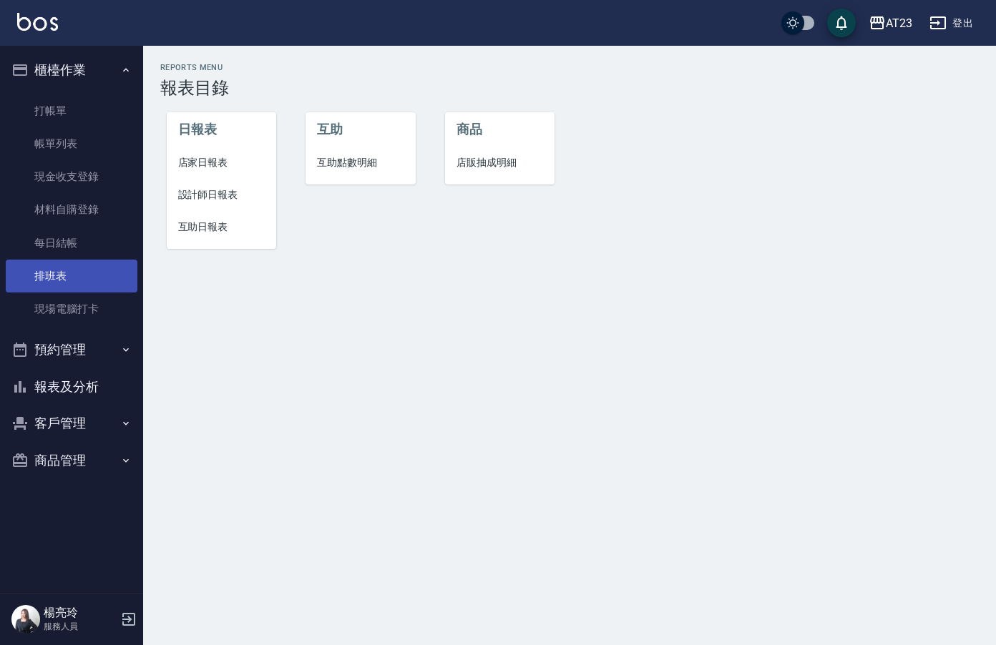
click at [79, 286] on link "排班表" at bounding box center [72, 276] width 132 height 33
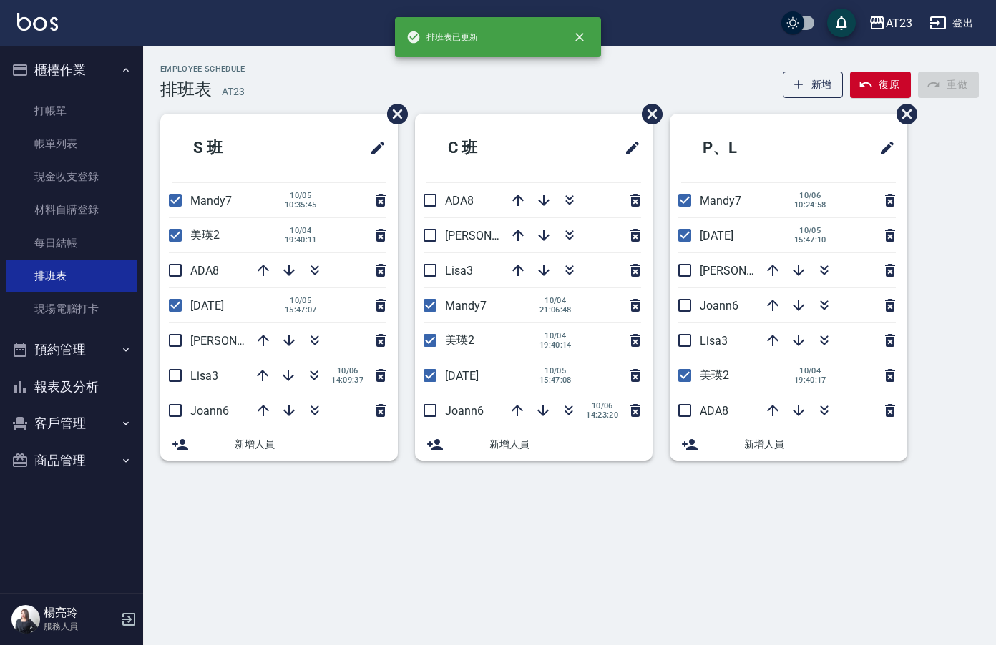
drag, startPoint x: 170, startPoint y: 275, endPoint x: 180, endPoint y: 301, distance: 27.6
click at [170, 275] on input "checkbox" at bounding box center [175, 270] width 30 height 30
checkbox input "true"
click at [179, 342] on input "checkbox" at bounding box center [175, 341] width 30 height 30
checkbox input "true"
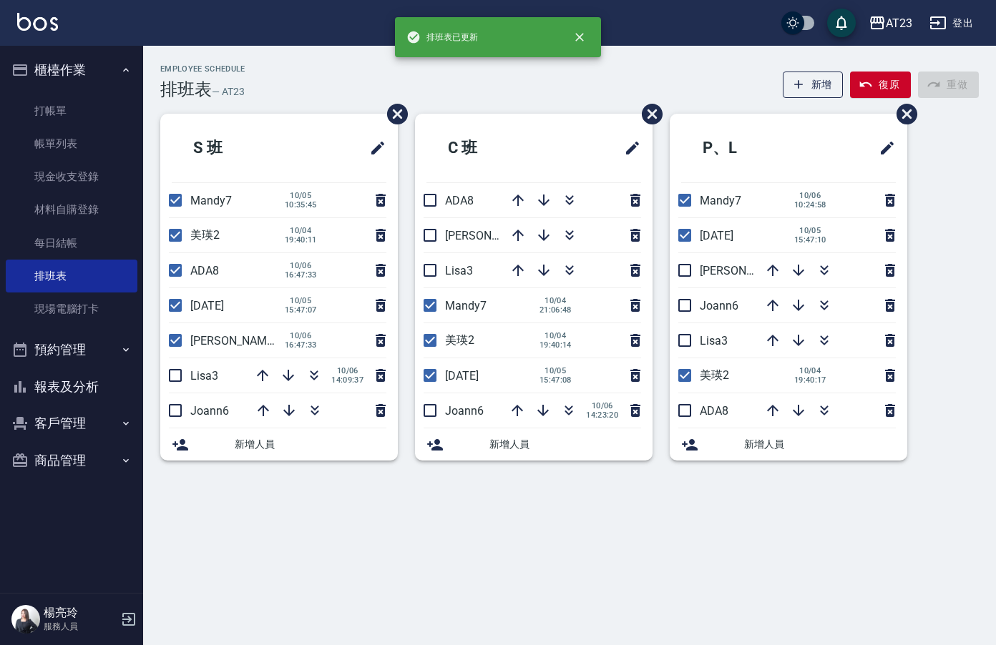
drag, startPoint x: 182, startPoint y: 374, endPoint x: 173, endPoint y: 391, distance: 18.6
click at [181, 376] on input "checkbox" at bounding box center [175, 376] width 30 height 30
checkbox input "true"
drag, startPoint x: 162, startPoint y: 409, endPoint x: 176, endPoint y: 408, distance: 14.4
click at [164, 408] on input "checkbox" at bounding box center [175, 411] width 30 height 30
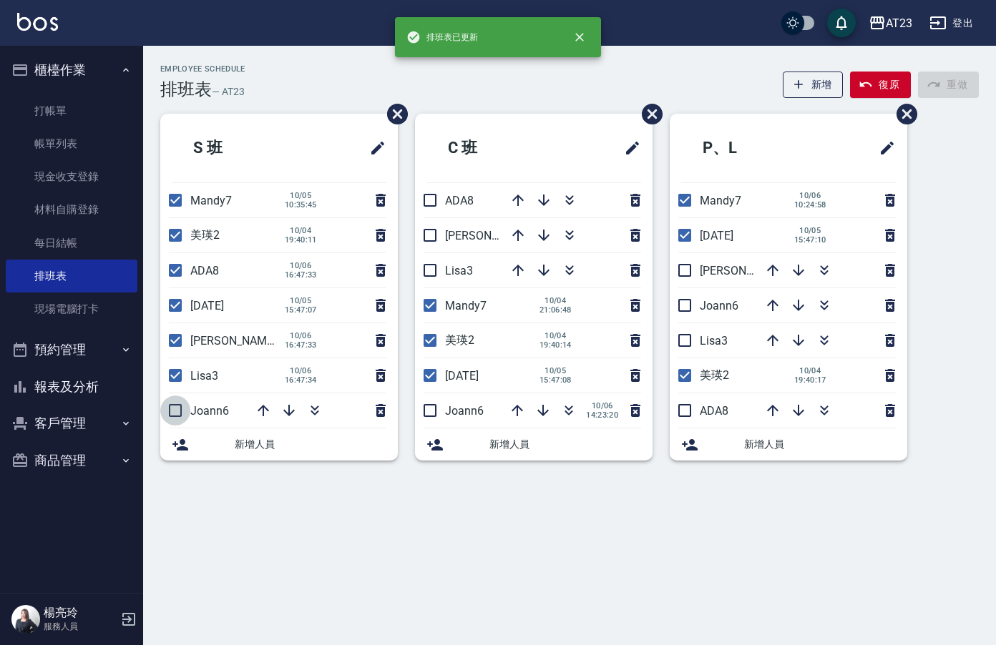
checkbox input "true"
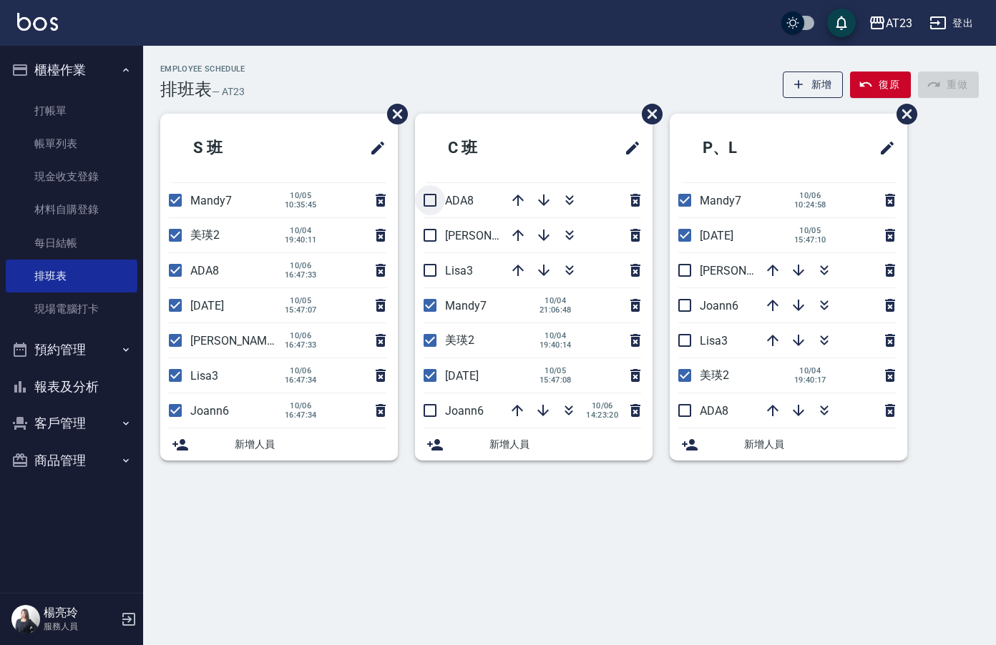
click at [436, 204] on input "checkbox" at bounding box center [430, 200] width 30 height 30
checkbox input "true"
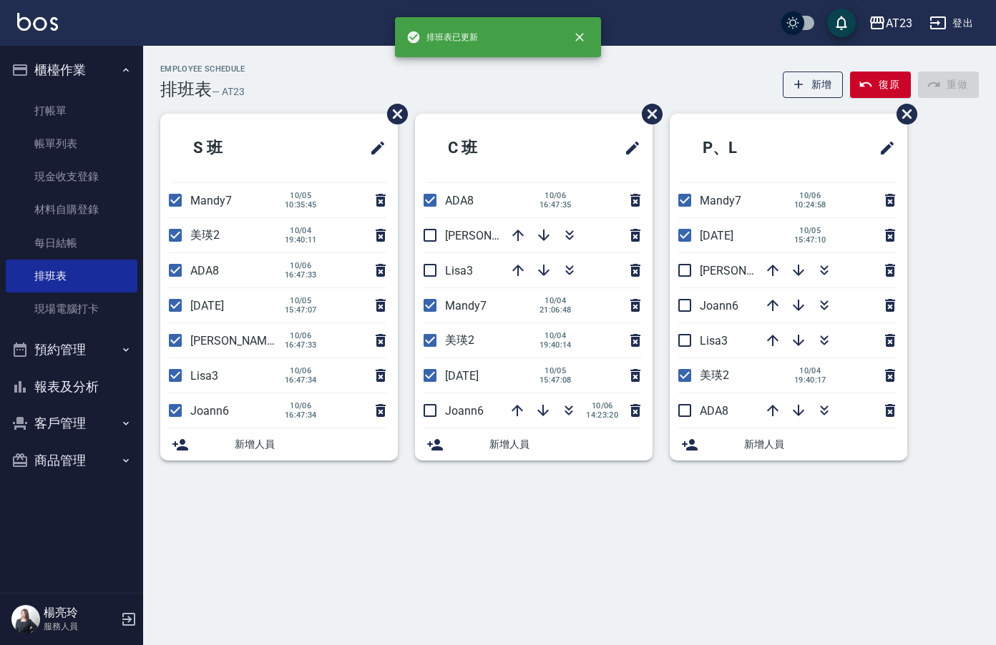
click at [431, 245] on input "checkbox" at bounding box center [430, 235] width 30 height 30
checkbox input "true"
drag, startPoint x: 432, startPoint y: 265, endPoint x: 456, endPoint y: 285, distance: 31.0
click at [433, 265] on input "checkbox" at bounding box center [430, 270] width 30 height 30
checkbox input "true"
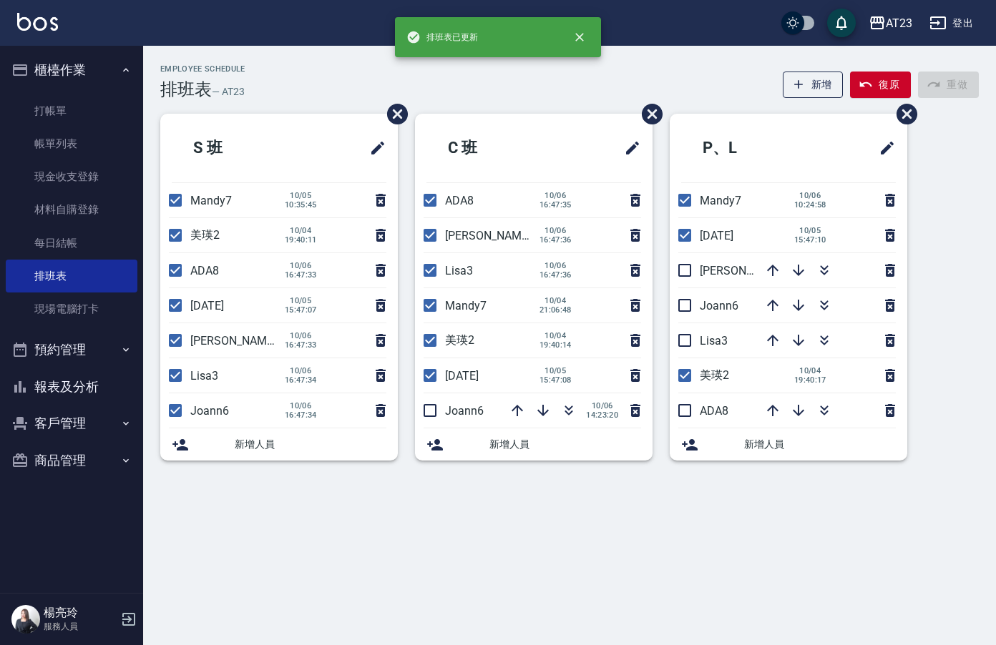
click at [430, 409] on input "checkbox" at bounding box center [430, 411] width 30 height 30
checkbox input "true"
click at [688, 281] on input "checkbox" at bounding box center [685, 270] width 30 height 30
checkbox input "true"
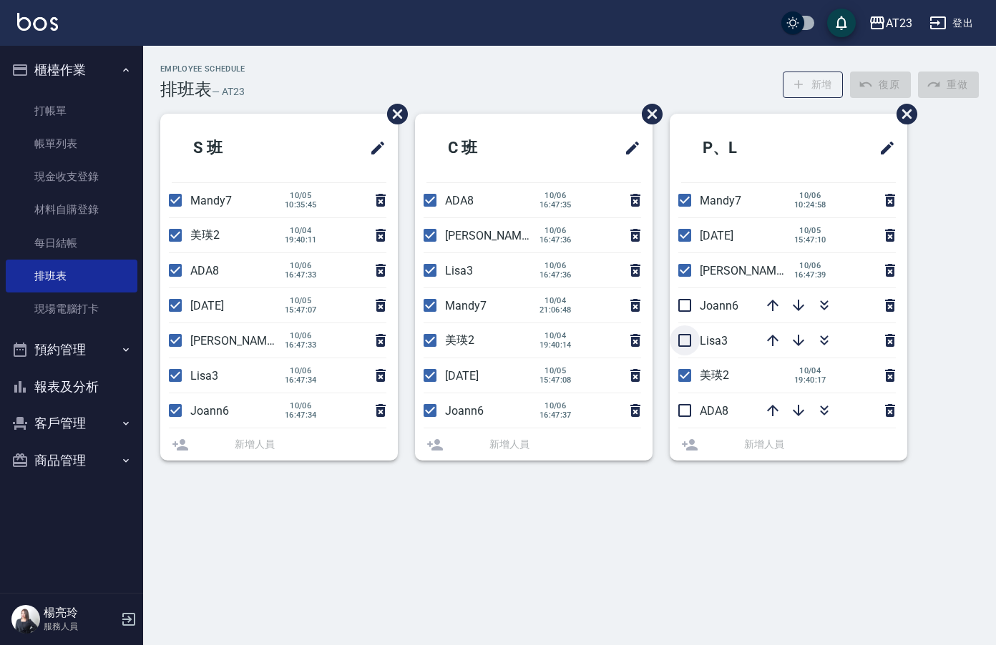
drag, startPoint x: 688, startPoint y: 308, endPoint x: 688, endPoint y: 327, distance: 19.3
click at [688, 308] on li "Joann6" at bounding box center [789, 305] width 238 height 34
click at [686, 344] on input "checkbox" at bounding box center [685, 341] width 30 height 30
checkbox input "true"
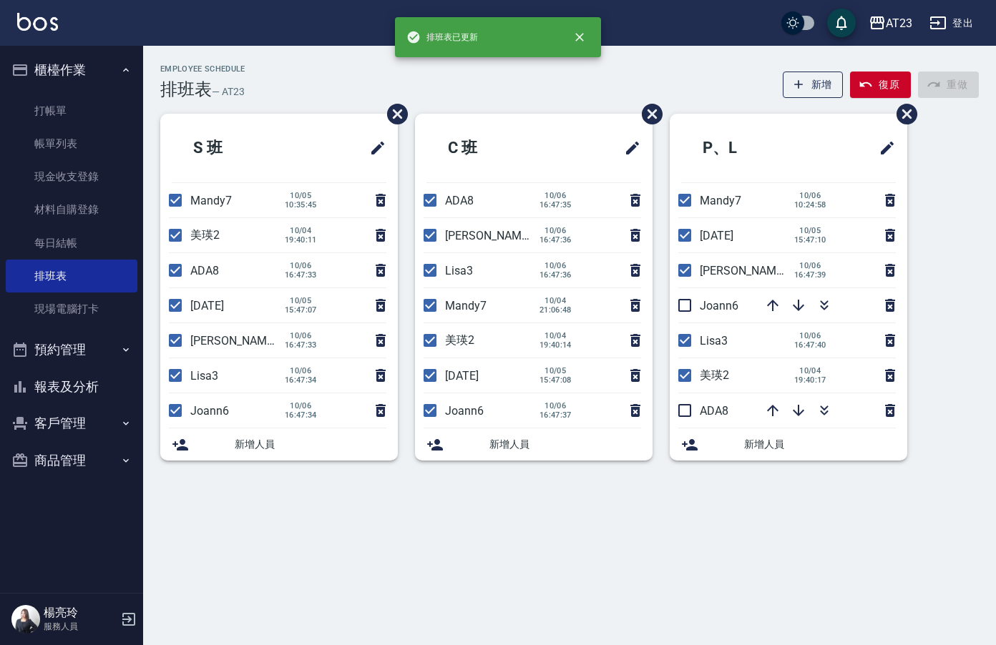
drag, startPoint x: 689, startPoint y: 412, endPoint x: 700, endPoint y: 367, distance: 46.3
click at [689, 411] on input "checkbox" at bounding box center [685, 411] width 30 height 30
checkbox input "true"
drag, startPoint x: 688, startPoint y: 314, endPoint x: 995, endPoint y: 325, distance: 307.9
click at [688, 313] on input "checkbox" at bounding box center [685, 306] width 30 height 30
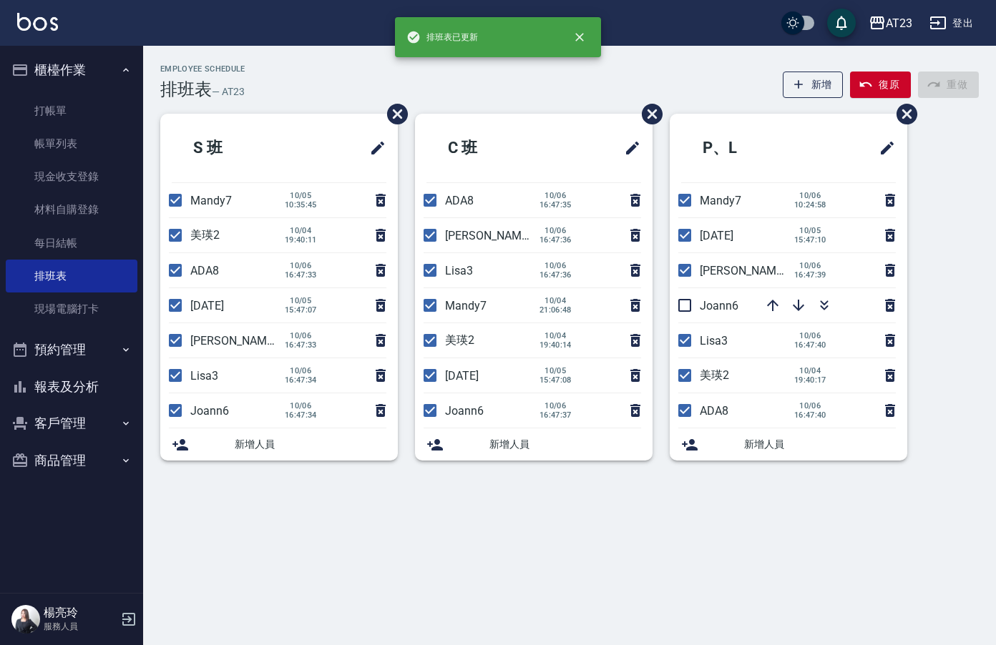
checkbox input "true"
